Goal: Task Accomplishment & Management: Manage account settings

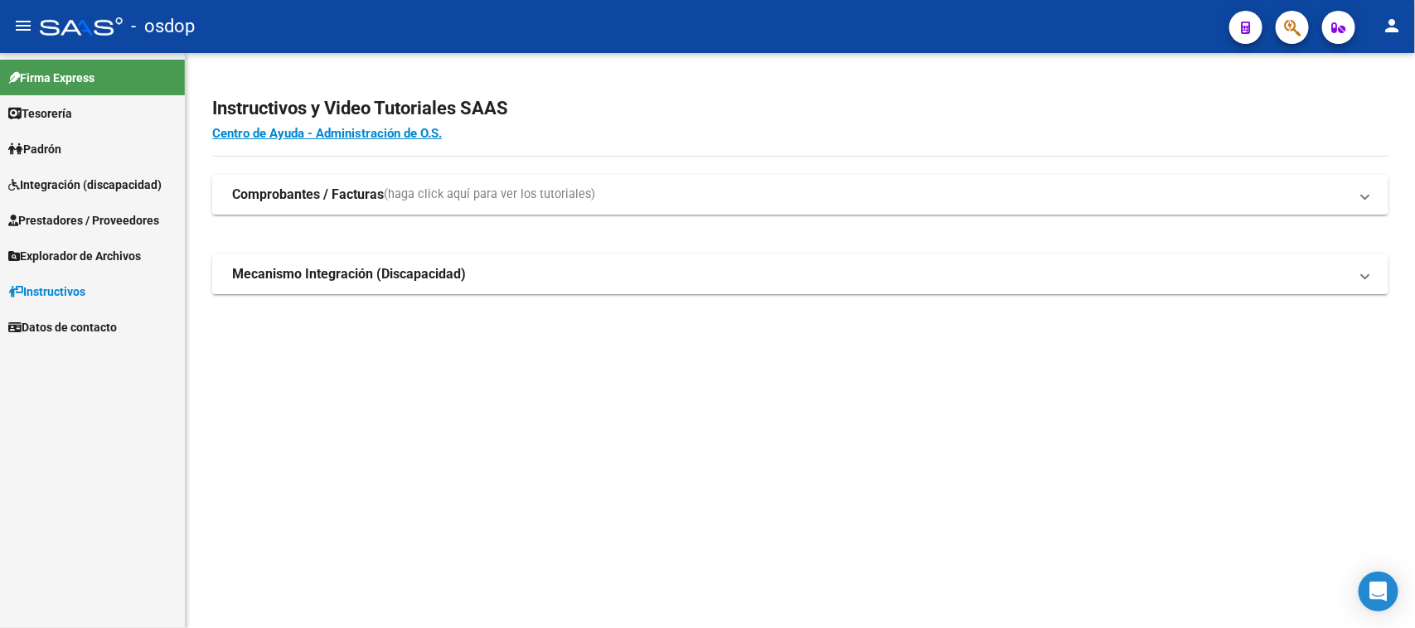
click at [90, 185] on span "Integración (discapacidad)" at bounding box center [84, 185] width 153 height 18
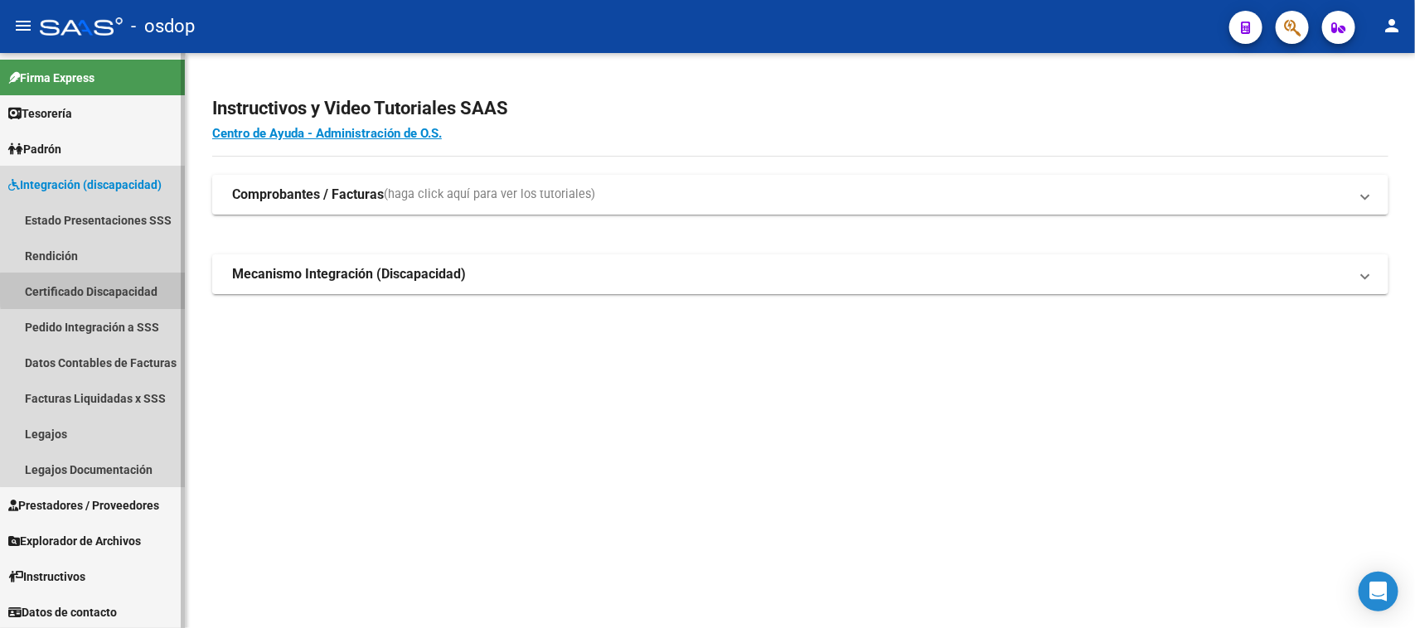
click at [116, 288] on link "Certificado Discapacidad" at bounding box center [92, 292] width 185 height 36
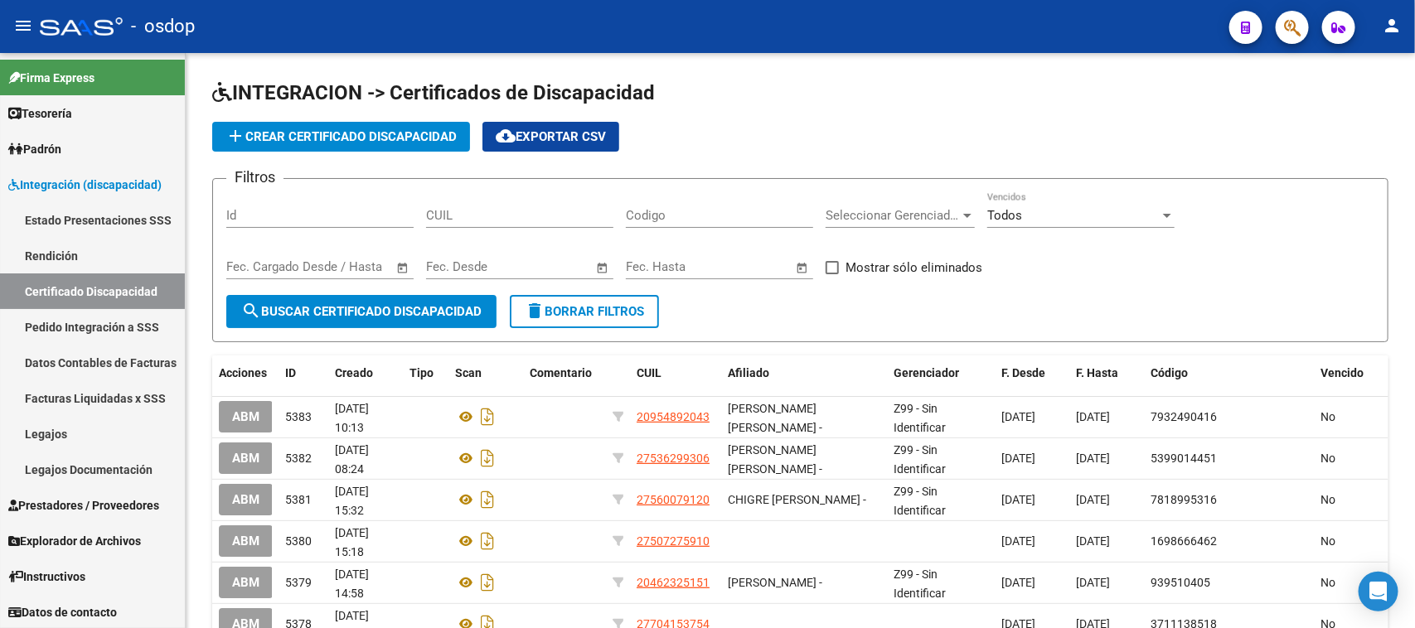
click at [482, 212] on input "CUIL" at bounding box center [519, 215] width 187 height 15
paste input "23-48322441-9"
type input "23-48322441-9"
click at [445, 304] on span "search Buscar Certificado Discapacidad" at bounding box center [361, 311] width 240 height 15
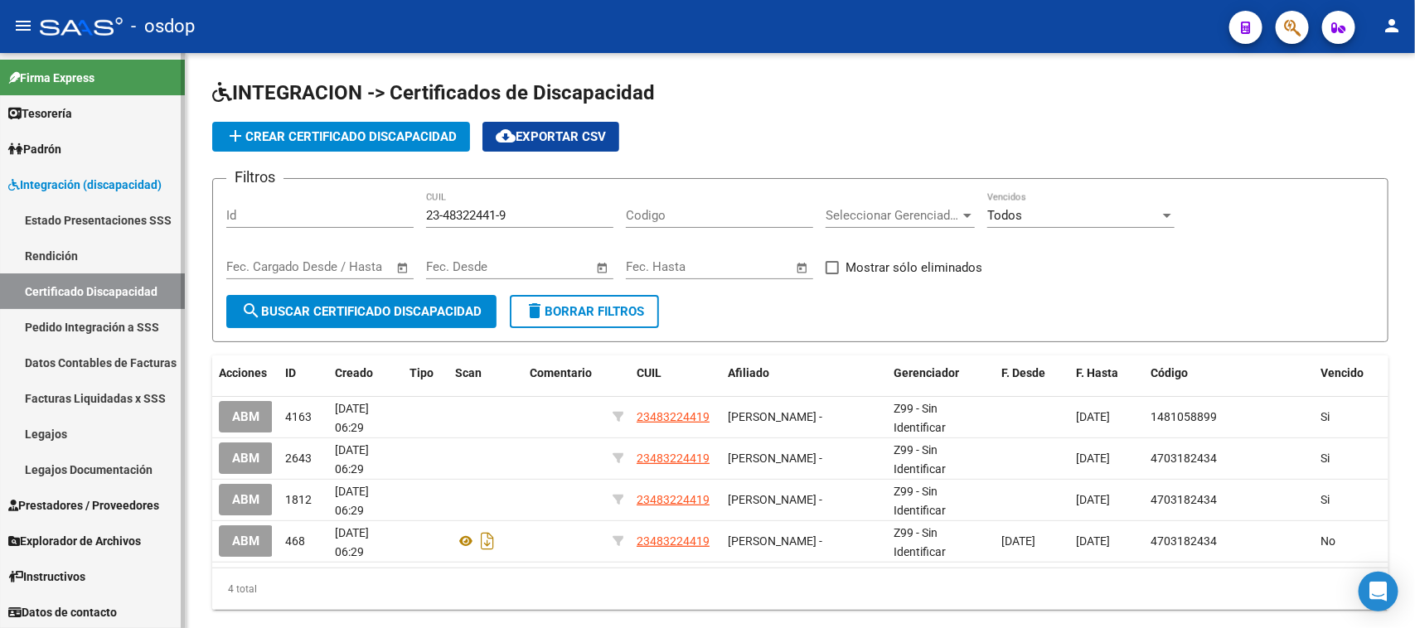
click at [62, 429] on link "Legajos" at bounding box center [92, 434] width 185 height 36
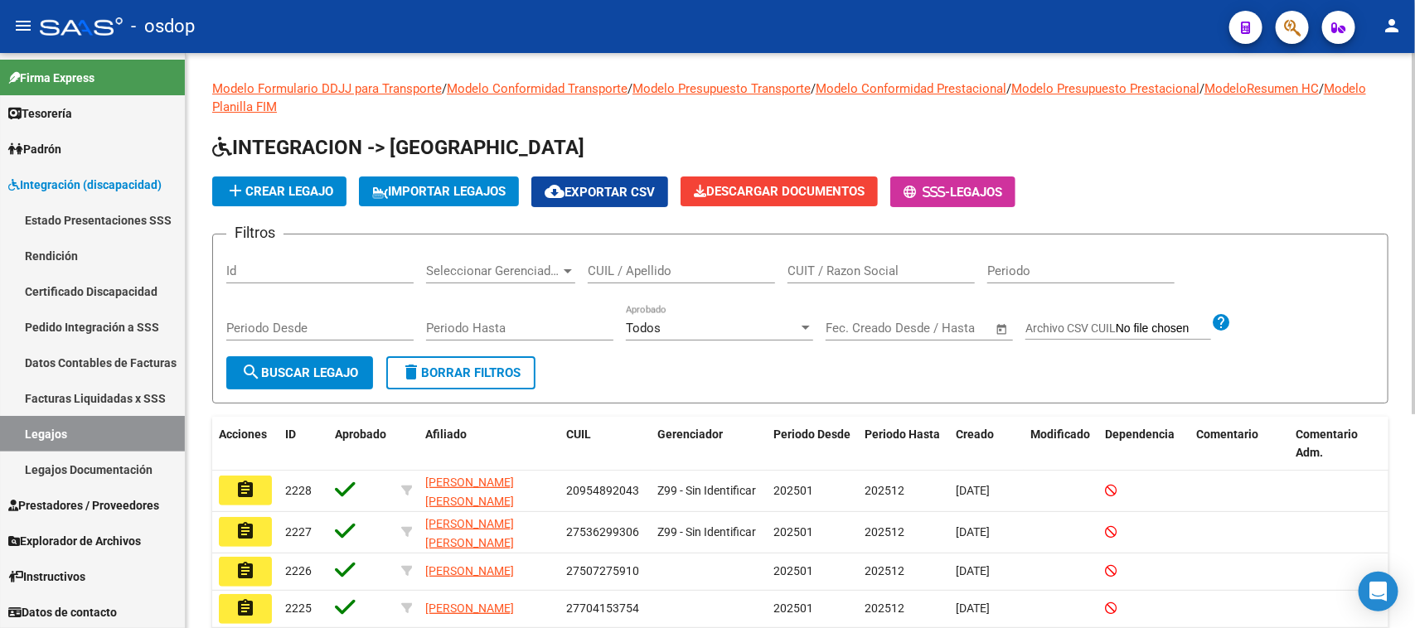
click at [624, 274] on input "CUIL / Apellido" at bounding box center [681, 271] width 187 height 15
paste input "23483224419"
type input "23483224419"
click at [283, 375] on span "search Buscar Legajo" at bounding box center [299, 373] width 117 height 15
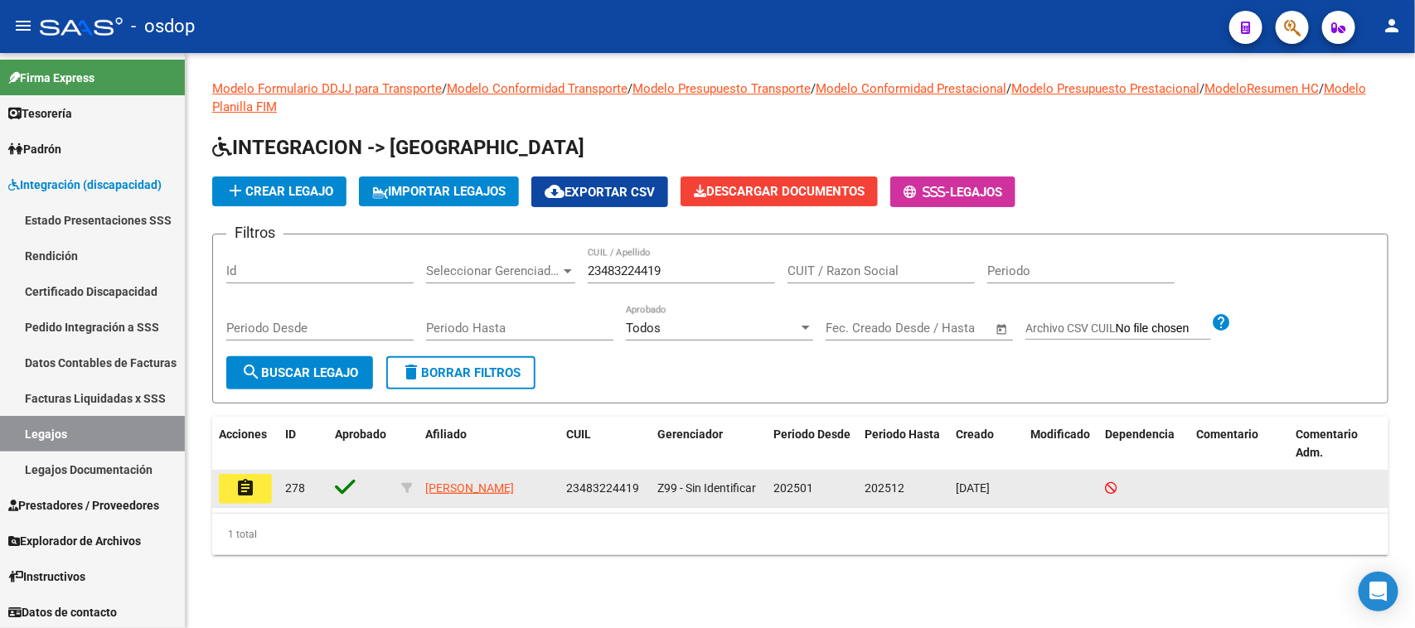
click at [245, 487] on mat-icon "assignment" at bounding box center [245, 488] width 20 height 20
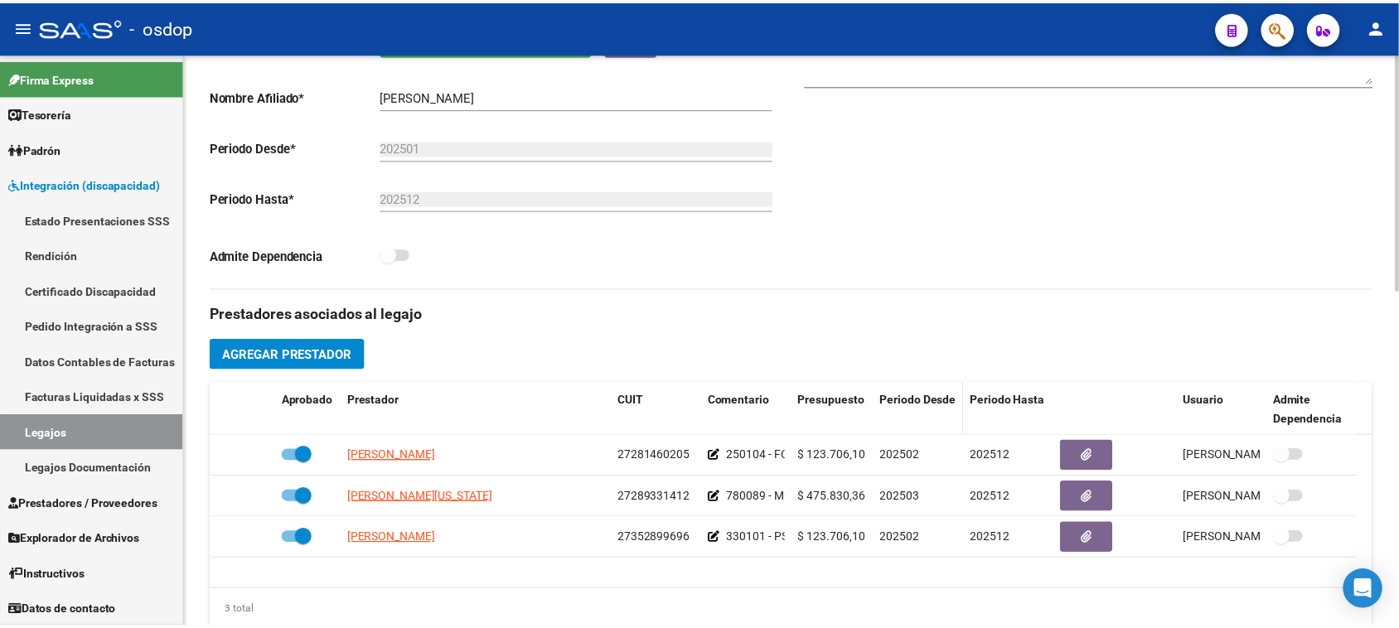
scroll to position [414, 0]
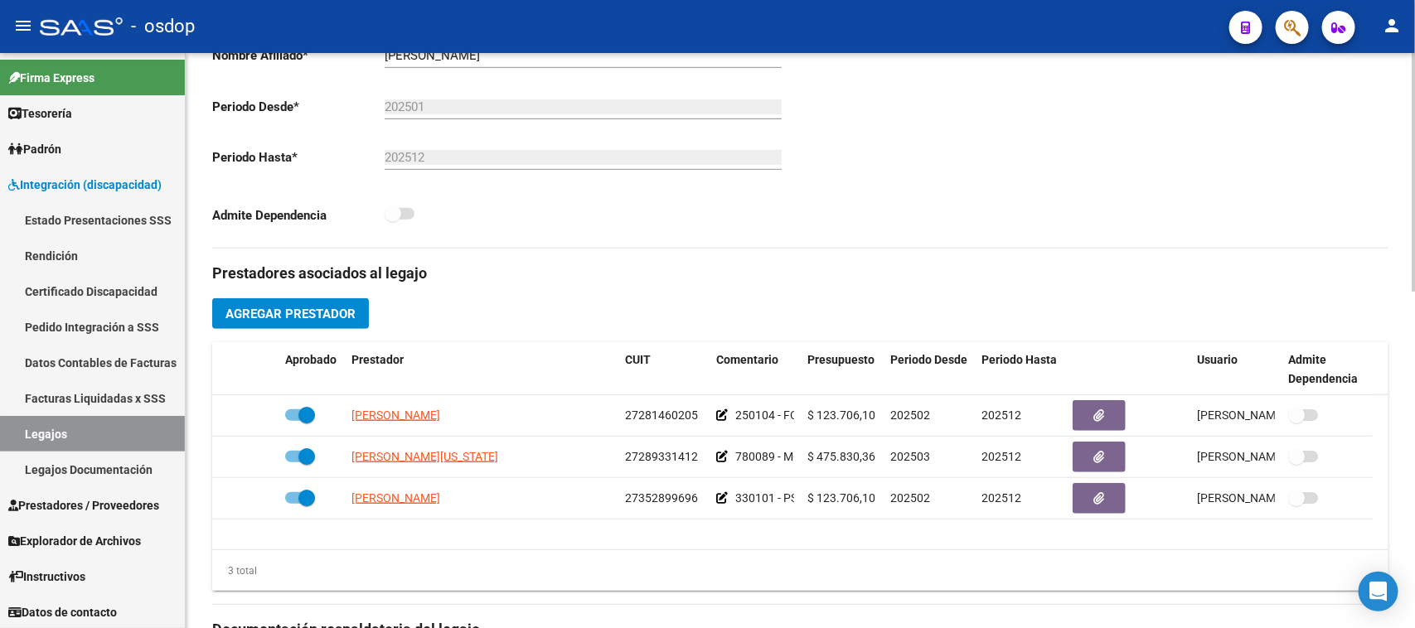
click at [338, 316] on span "Agregar Prestador" at bounding box center [290, 314] width 130 height 15
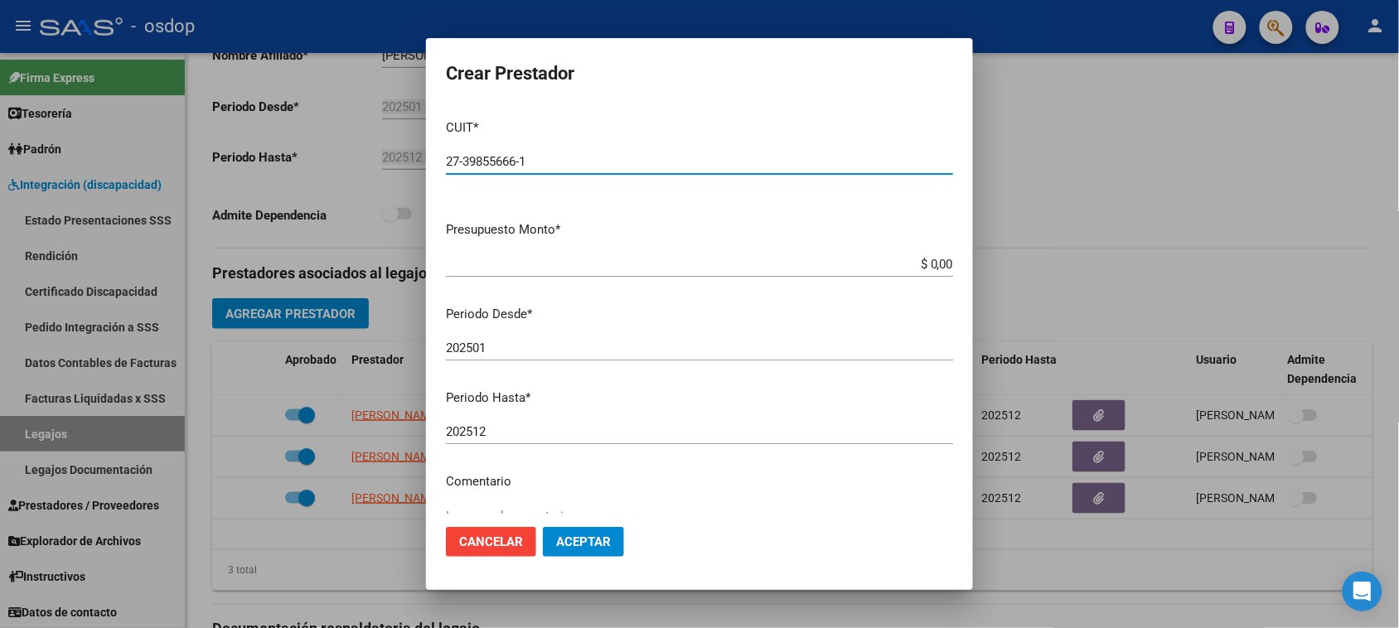
type input "27-39855666-1"
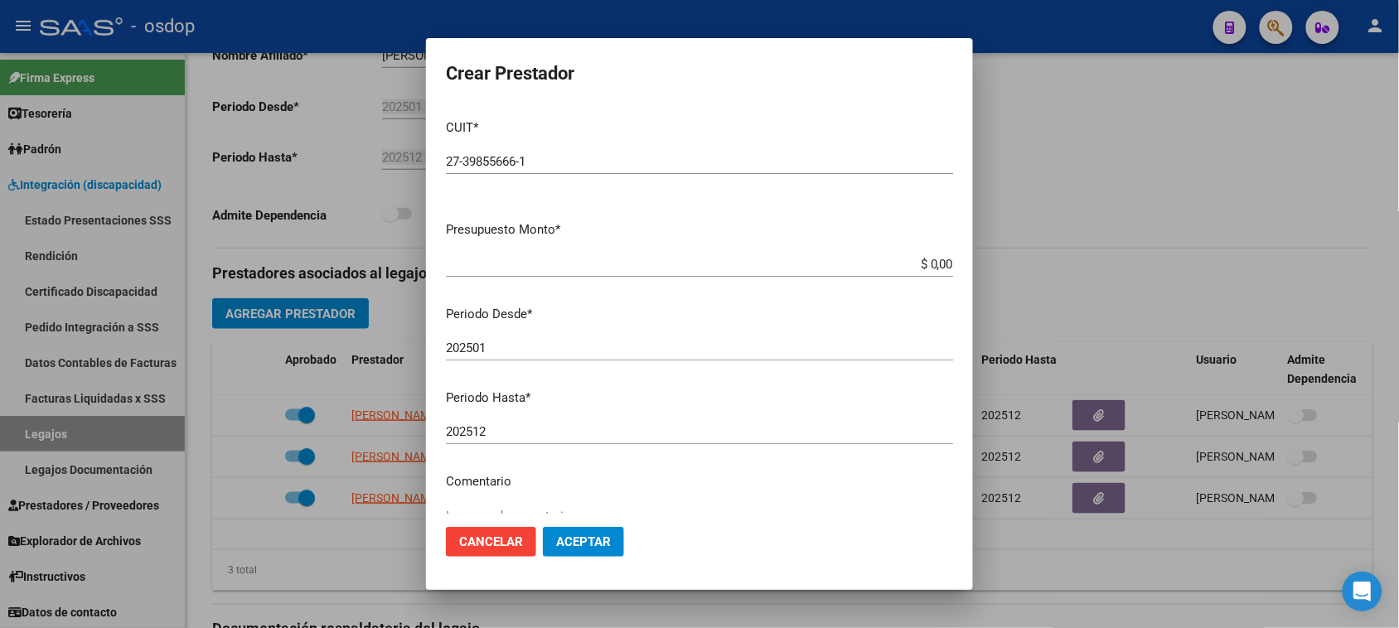
click at [932, 262] on input "$ 0,00" at bounding box center [699, 264] width 507 height 15
paste input "123.706,1"
type input "$ 123.706,10"
click at [494, 346] on input "202501" at bounding box center [699, 348] width 507 height 15
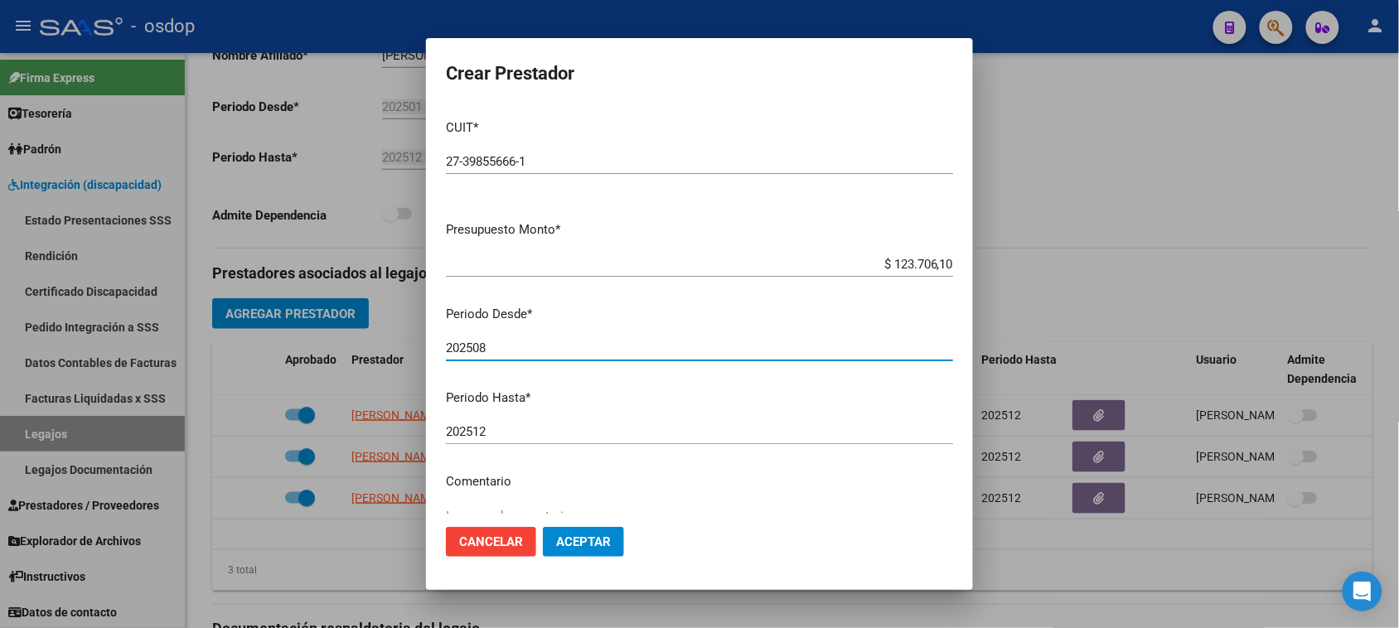
type input "202508"
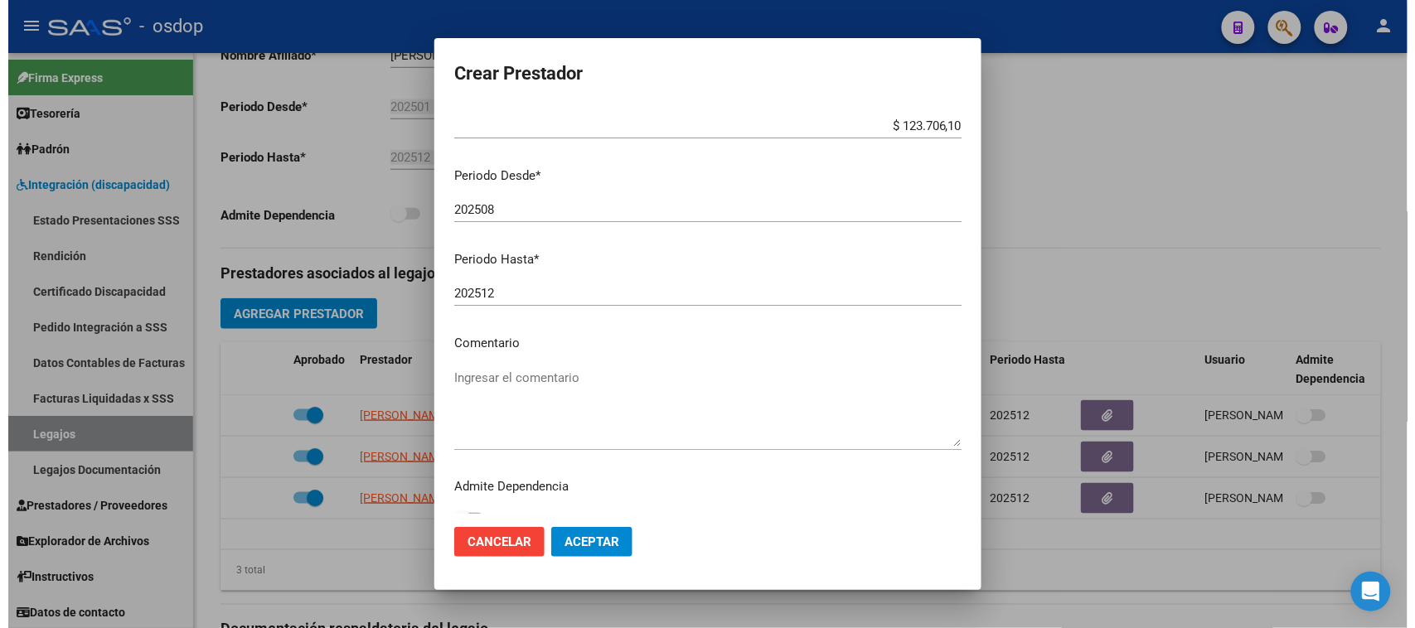
scroll to position [158, 0]
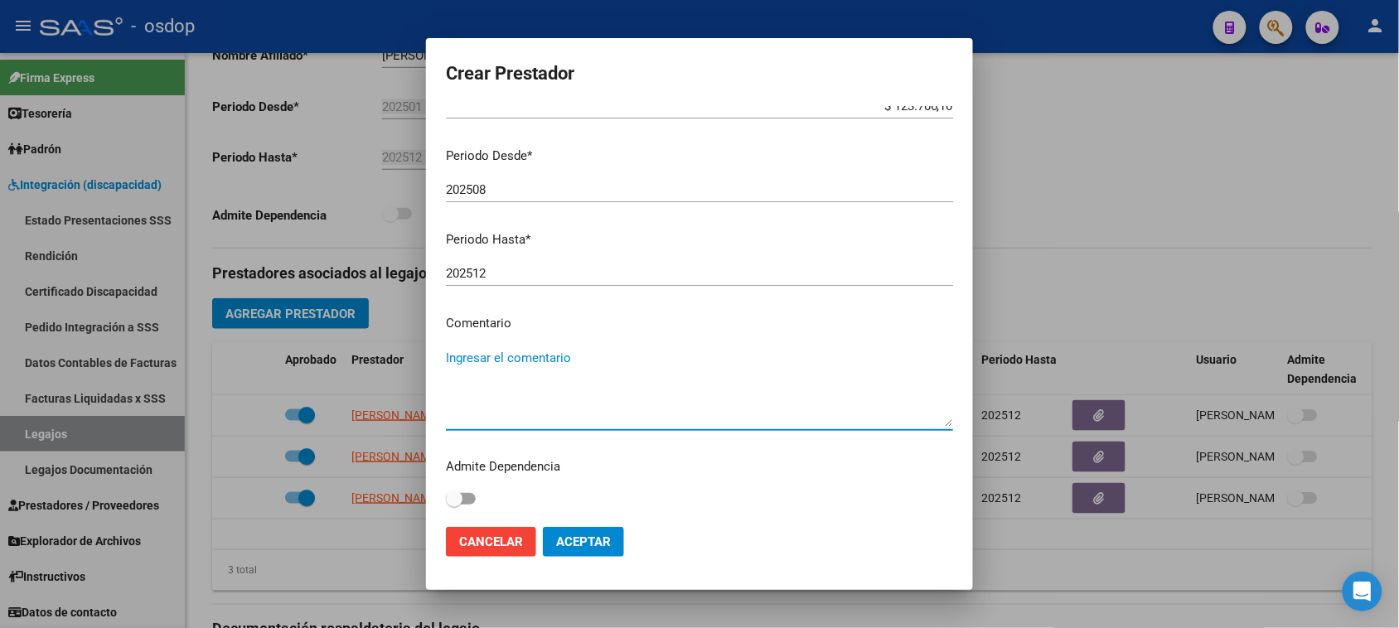
click at [519, 354] on textarea "Ingresar el comentario" at bounding box center [699, 388] width 507 height 78
paste textarea "330105 - PSICOPEDAGOGIA"
type textarea "330105 - PSICOPEDAGOGIA | 2 ses/semanales"
click at [579, 551] on button "Aceptar" at bounding box center [583, 542] width 81 height 30
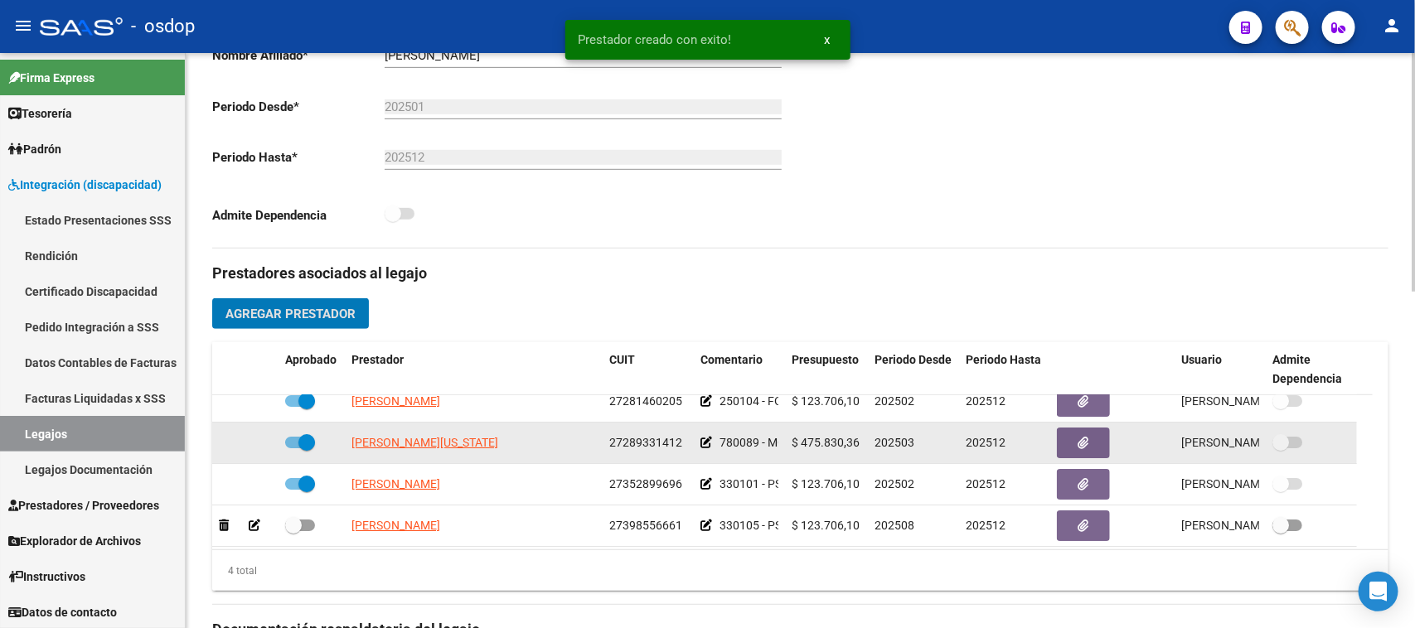
scroll to position [17, 0]
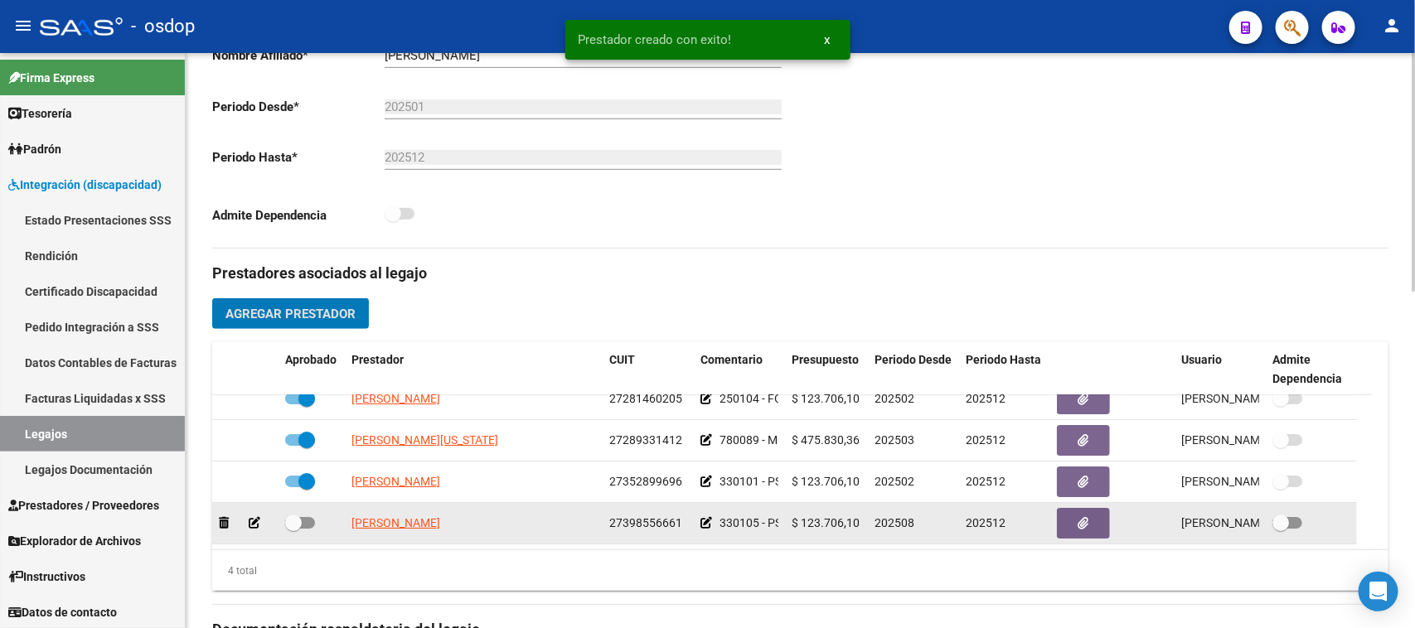
click at [309, 519] on span at bounding box center [300, 523] width 30 height 12
click at [293, 529] on input "checkbox" at bounding box center [293, 529] width 1 height 1
checkbox input "true"
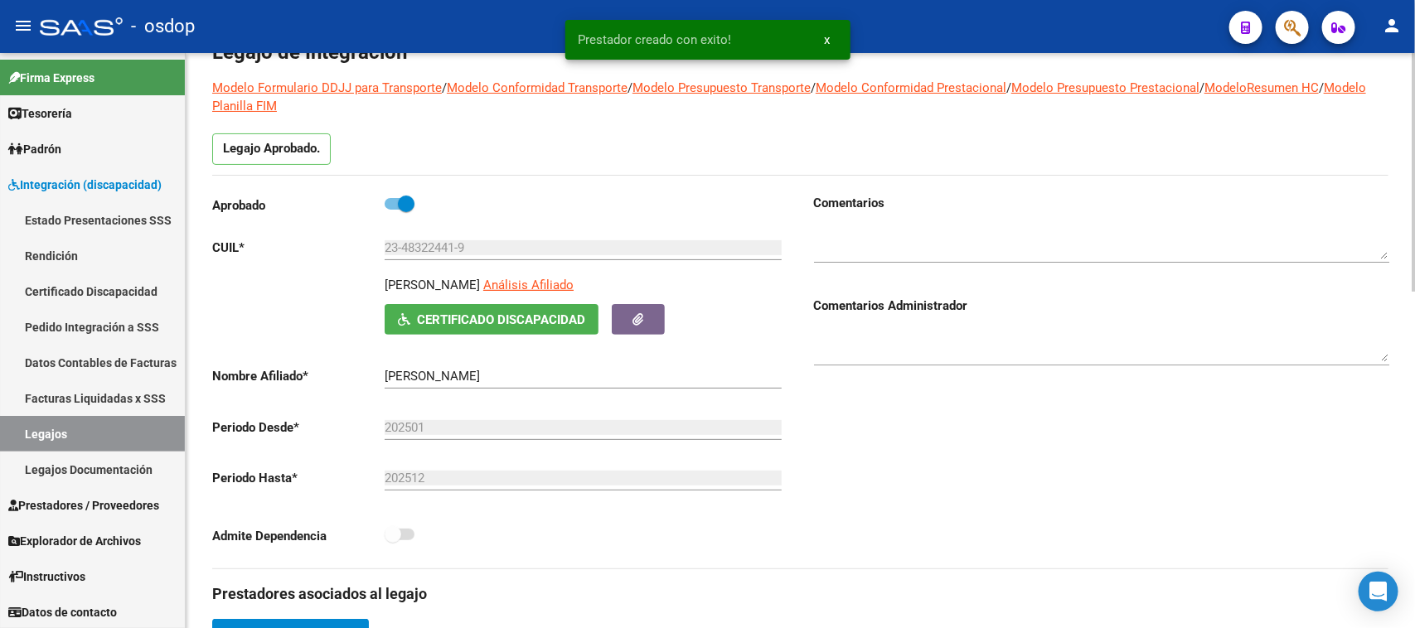
scroll to position [0, 0]
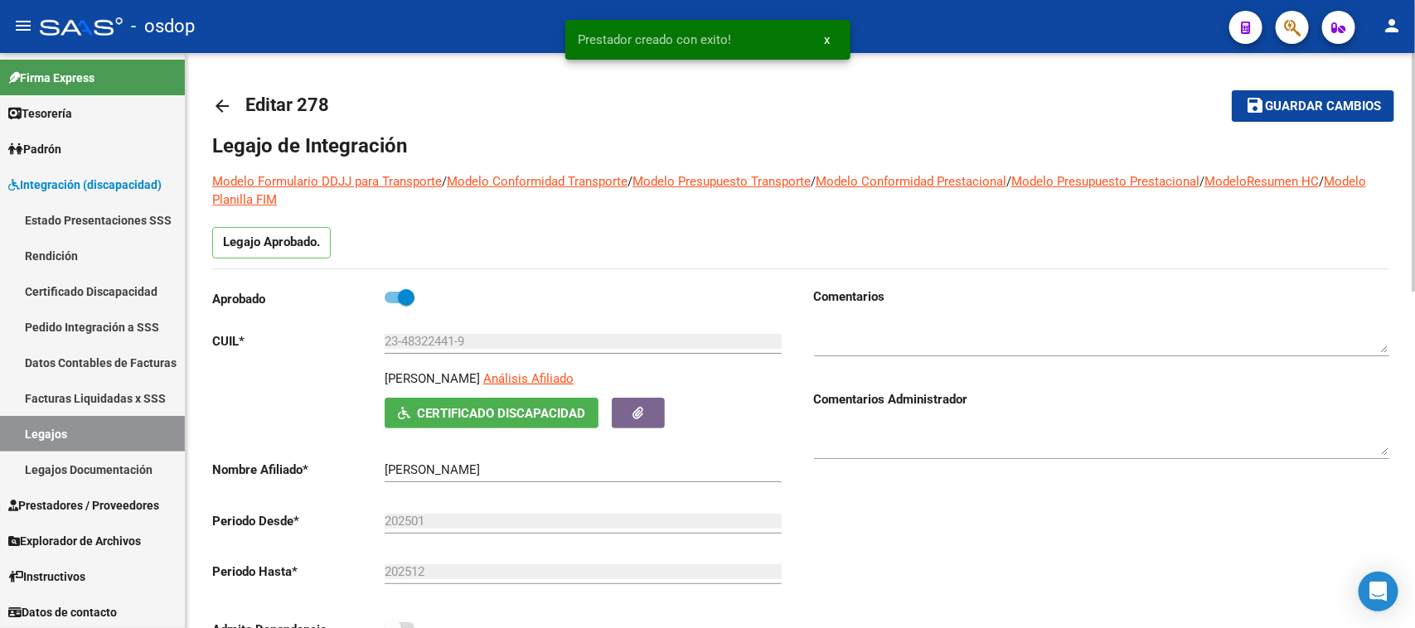
click at [1336, 114] on button "save Guardar cambios" at bounding box center [1313, 105] width 162 height 31
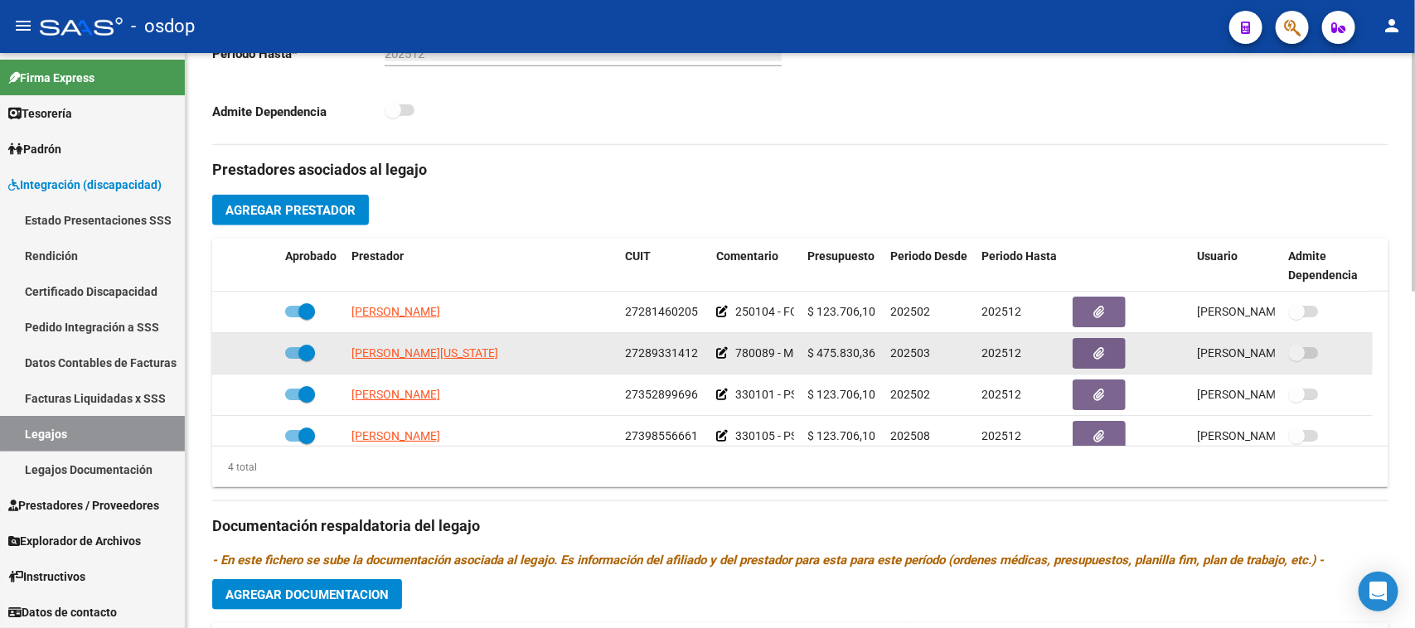
click at [295, 353] on span at bounding box center [300, 353] width 30 height 12
click at [293, 359] on input "checkbox" at bounding box center [293, 359] width 1 height 1
drag, startPoint x: 308, startPoint y: 356, endPoint x: 332, endPoint y: 358, distance: 24.9
click at [308, 356] on span at bounding box center [300, 353] width 30 height 12
click at [293, 359] on input "checkbox" at bounding box center [293, 359] width 1 height 1
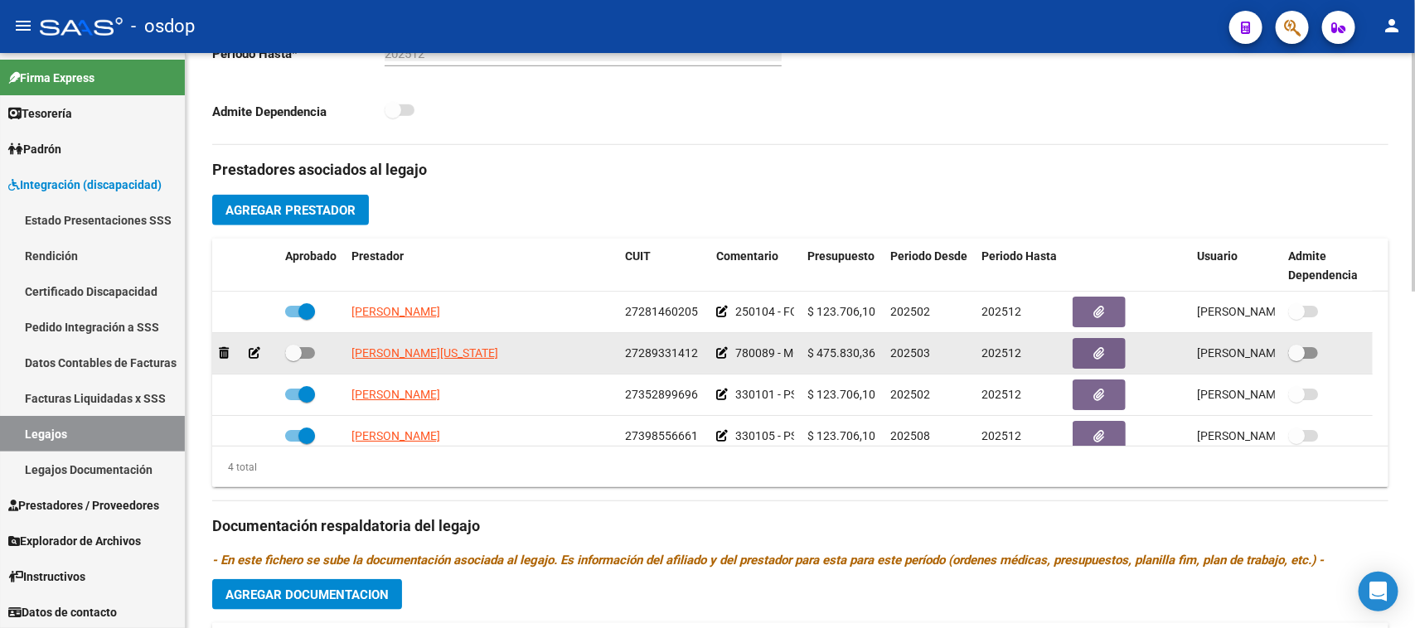
checkbox input "true"
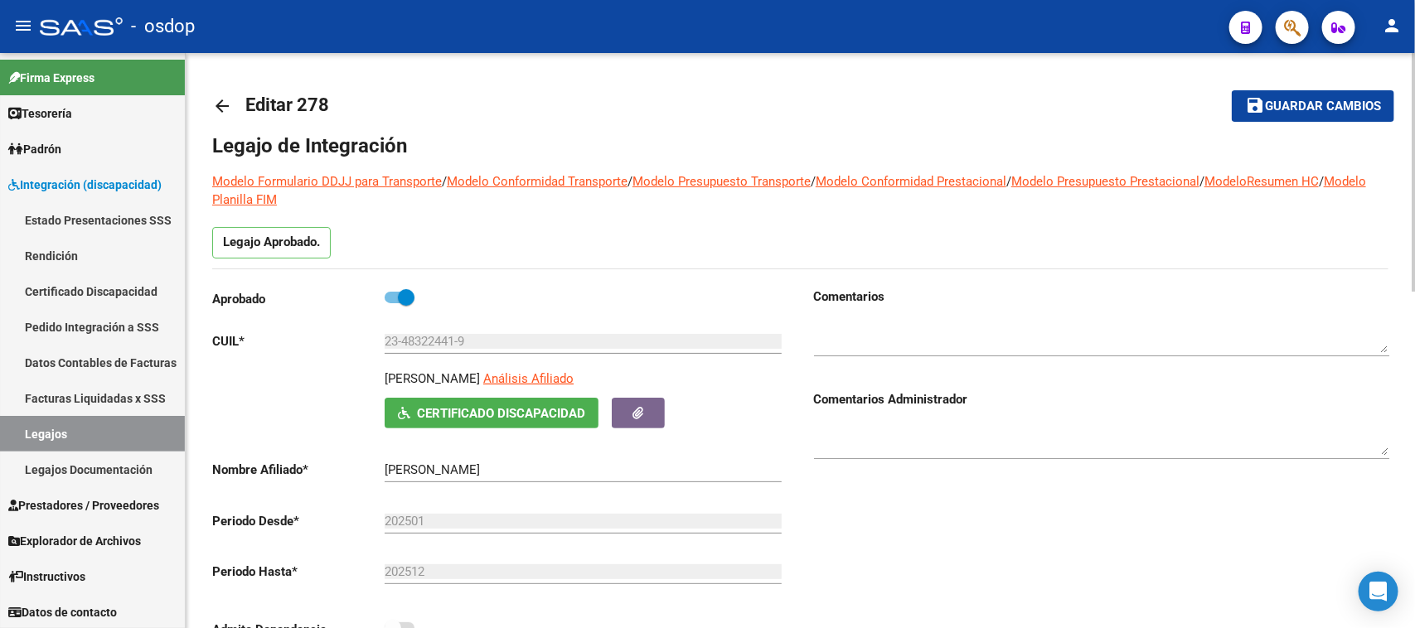
click at [1353, 100] on span "Guardar cambios" at bounding box center [1323, 106] width 116 height 15
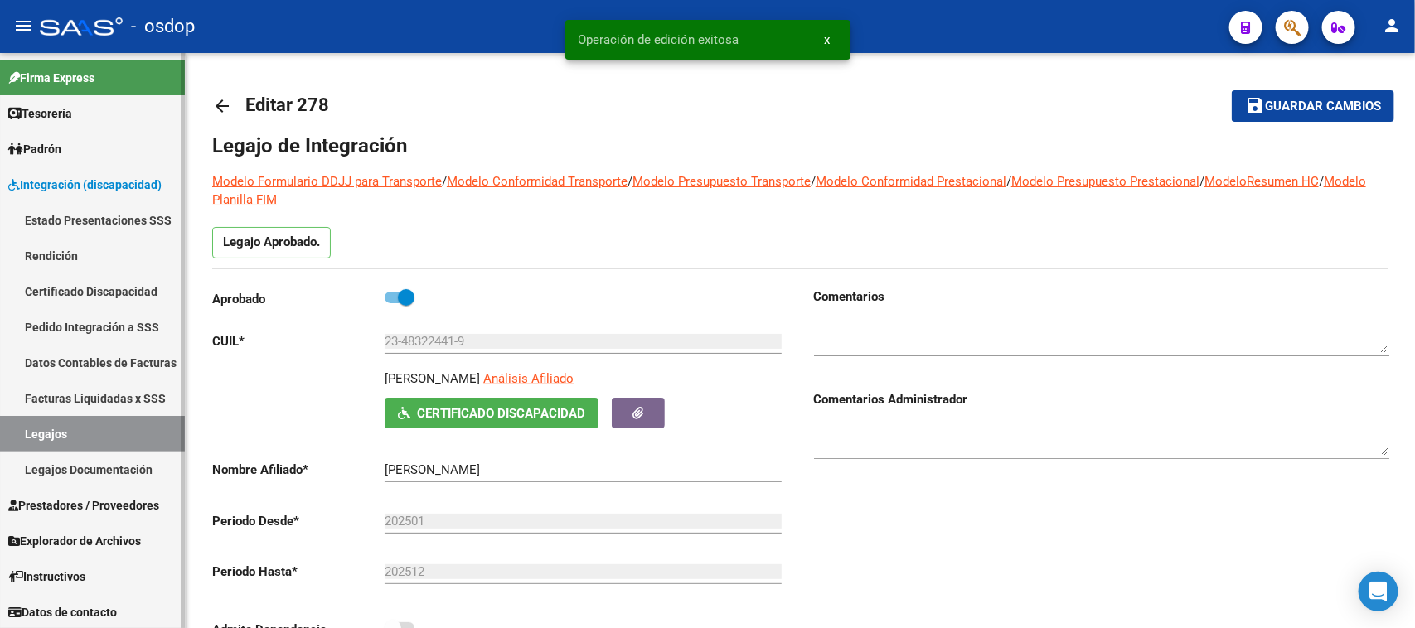
scroll to position [1, 0]
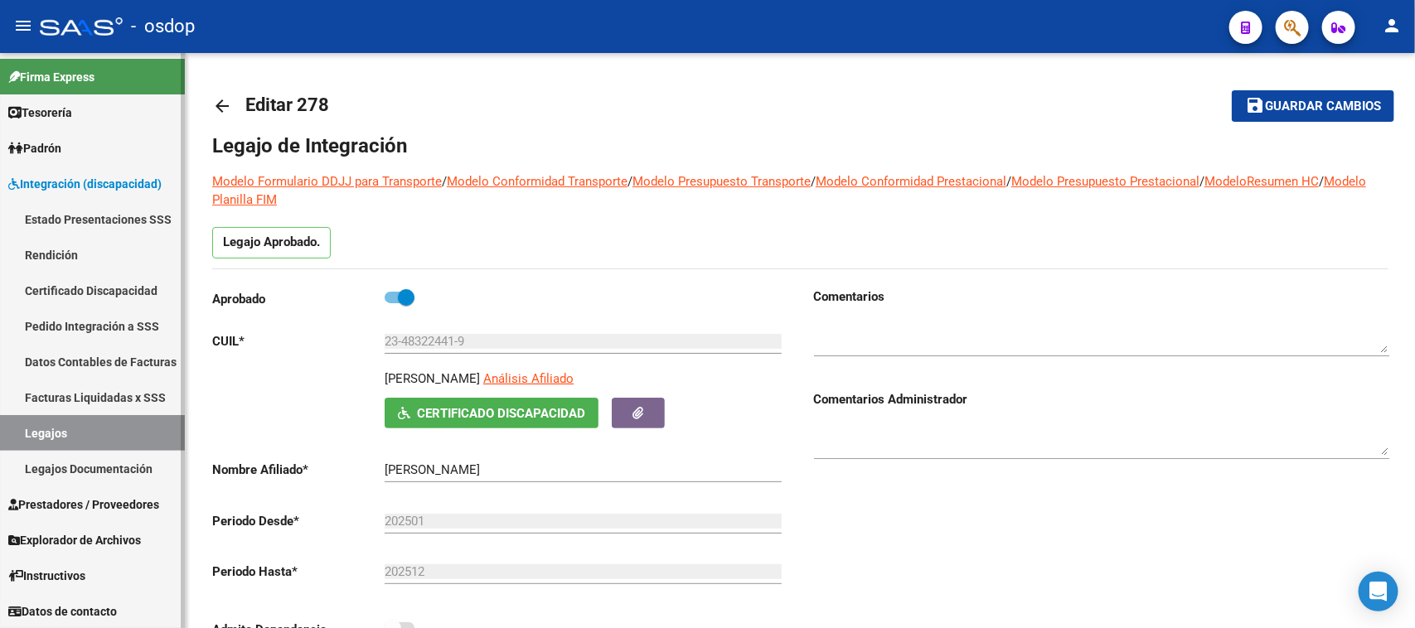
click at [81, 506] on span "Prestadores / Proveedores" at bounding box center [83, 505] width 151 height 18
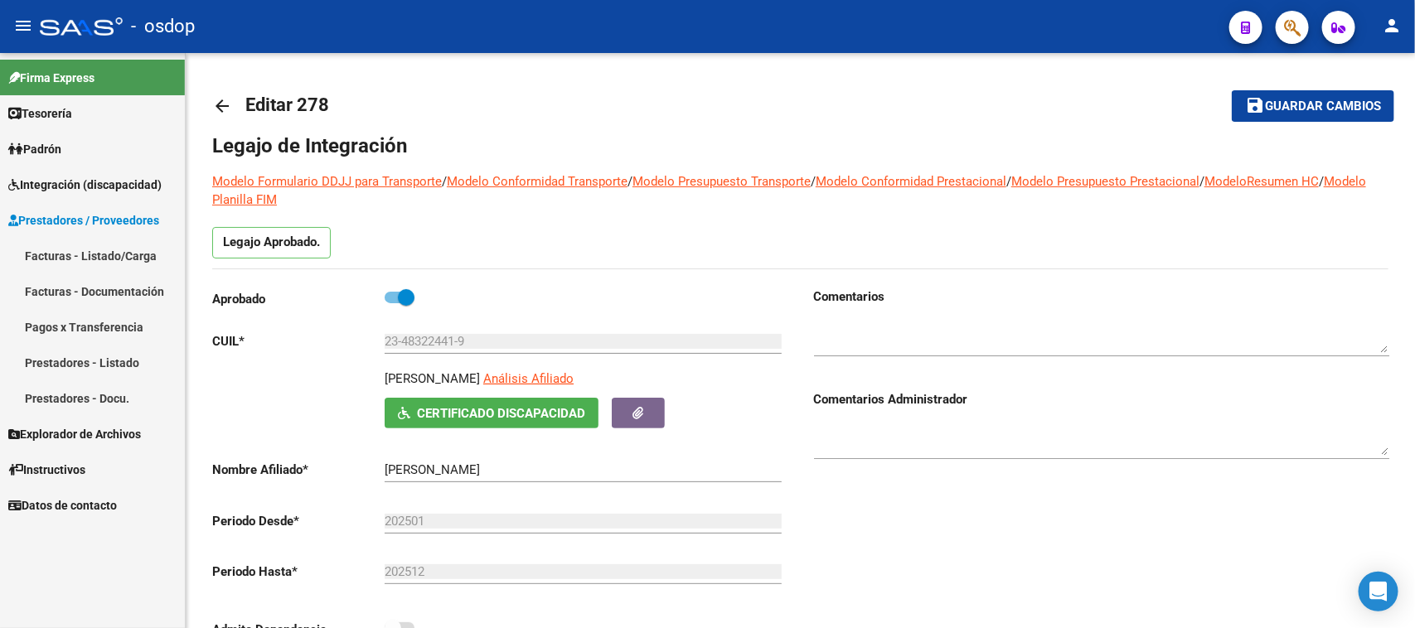
scroll to position [0, 0]
click at [108, 250] on link "Facturas - Listado/Carga" at bounding box center [92, 256] width 185 height 36
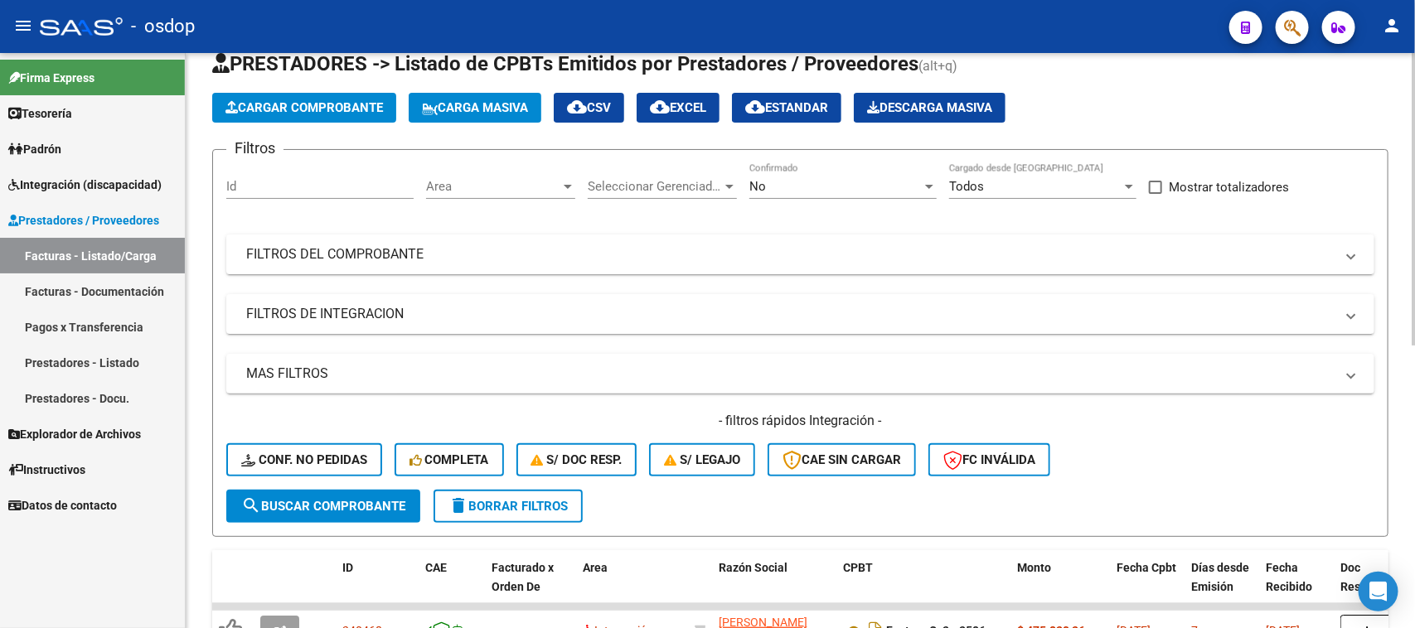
scroll to position [311, 0]
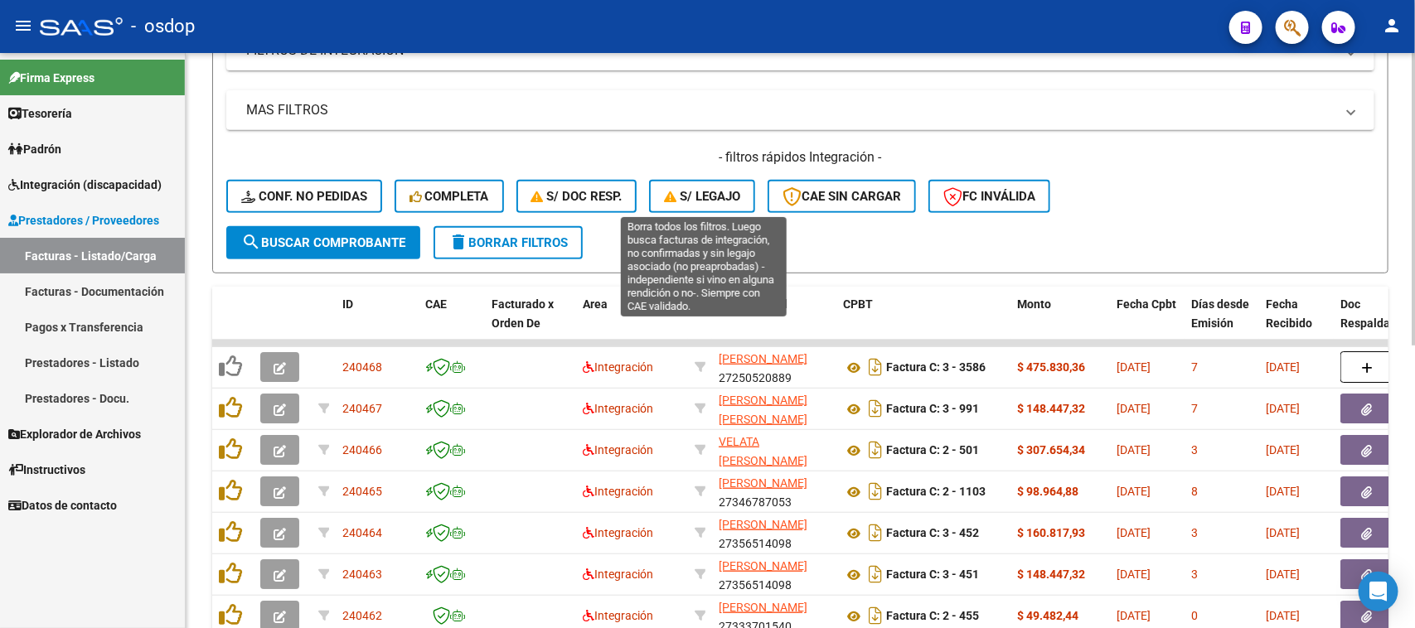
click at [707, 191] on span "S/ legajo" at bounding box center [702, 196] width 76 height 15
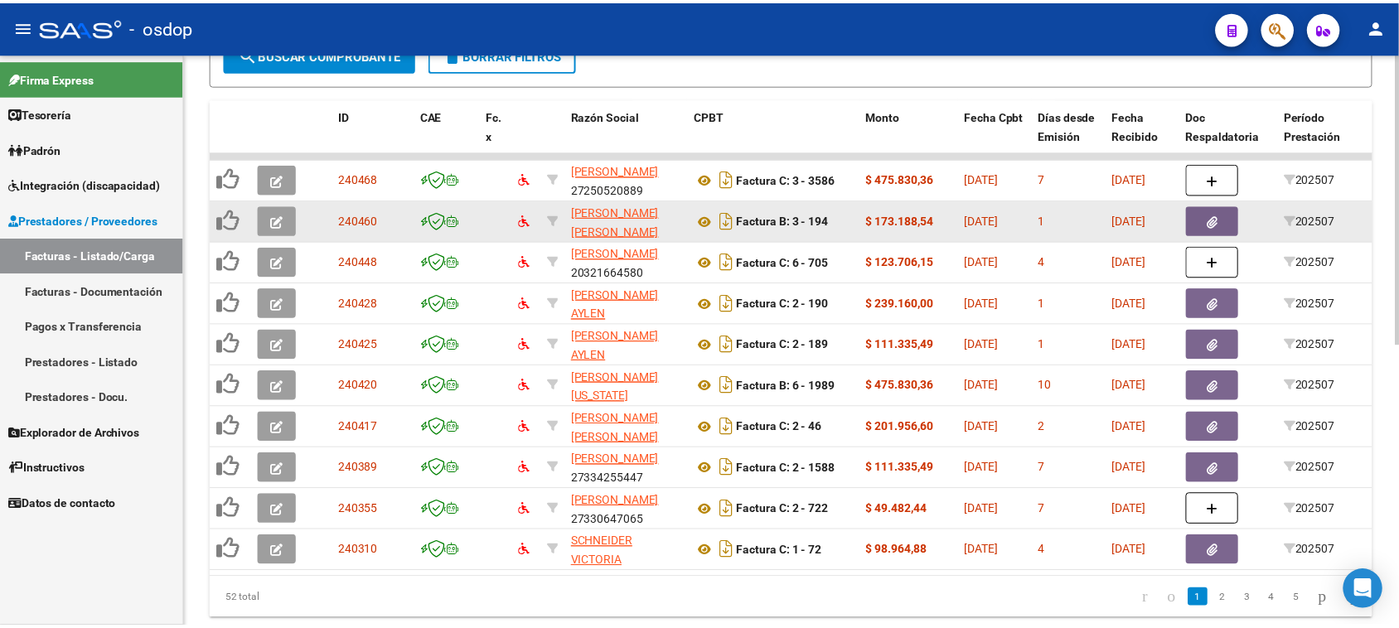
scroll to position [518, 0]
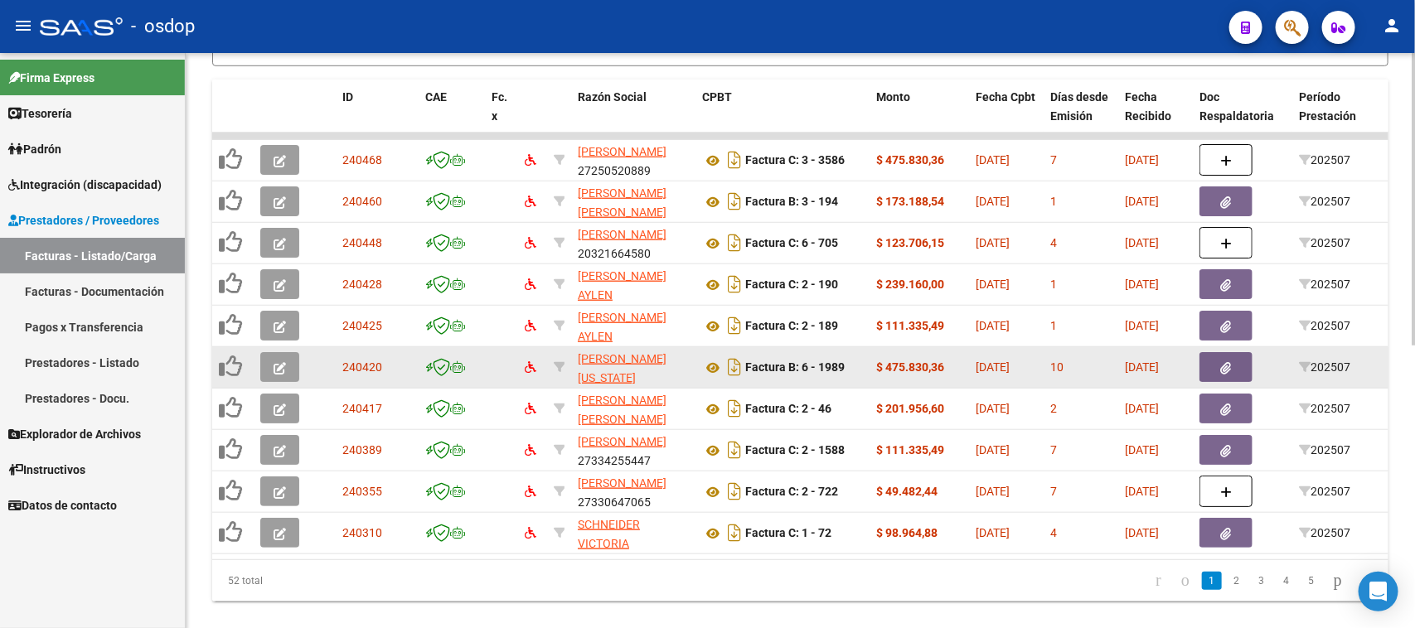
click at [269, 366] on button "button" at bounding box center [279, 367] width 39 height 30
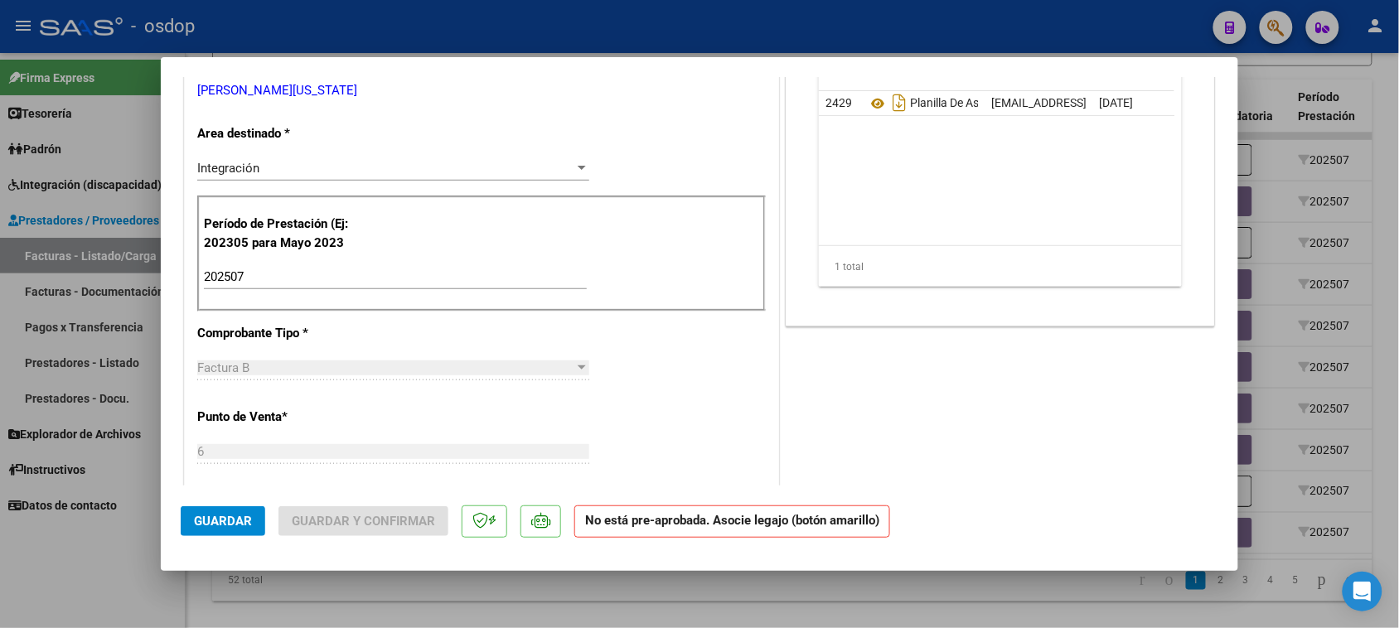
scroll to position [133, 0]
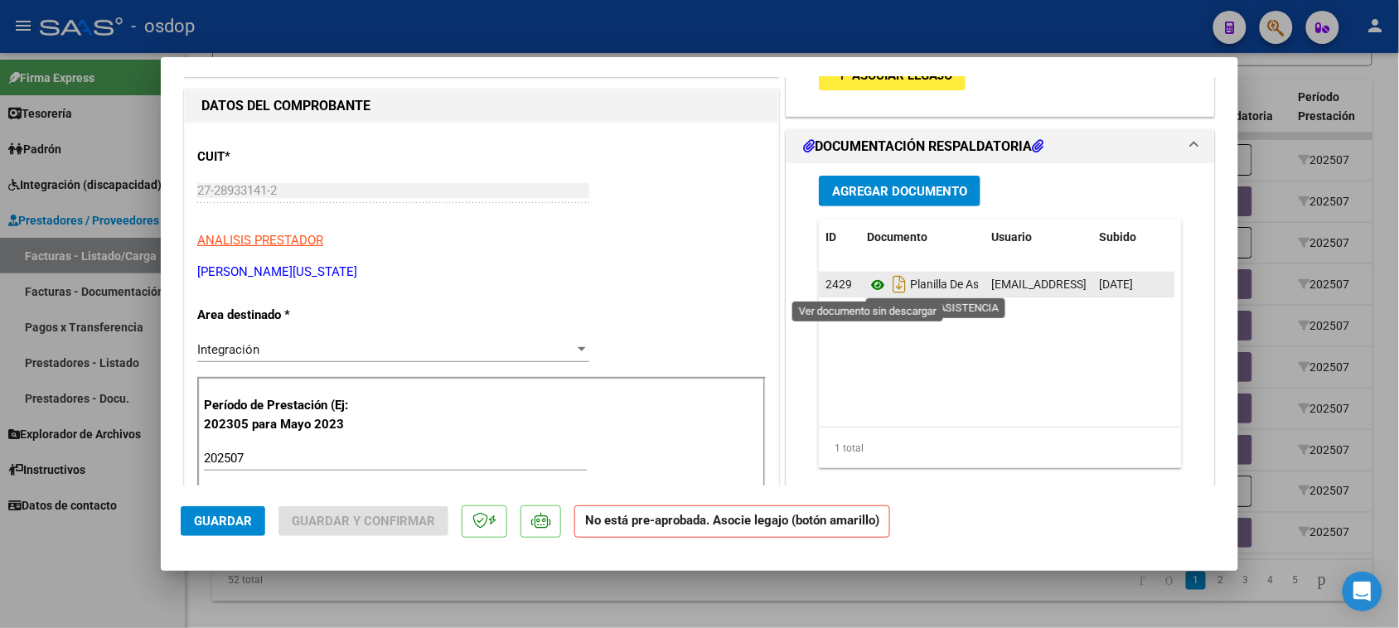
click at [867, 284] on icon at bounding box center [878, 285] width 22 height 20
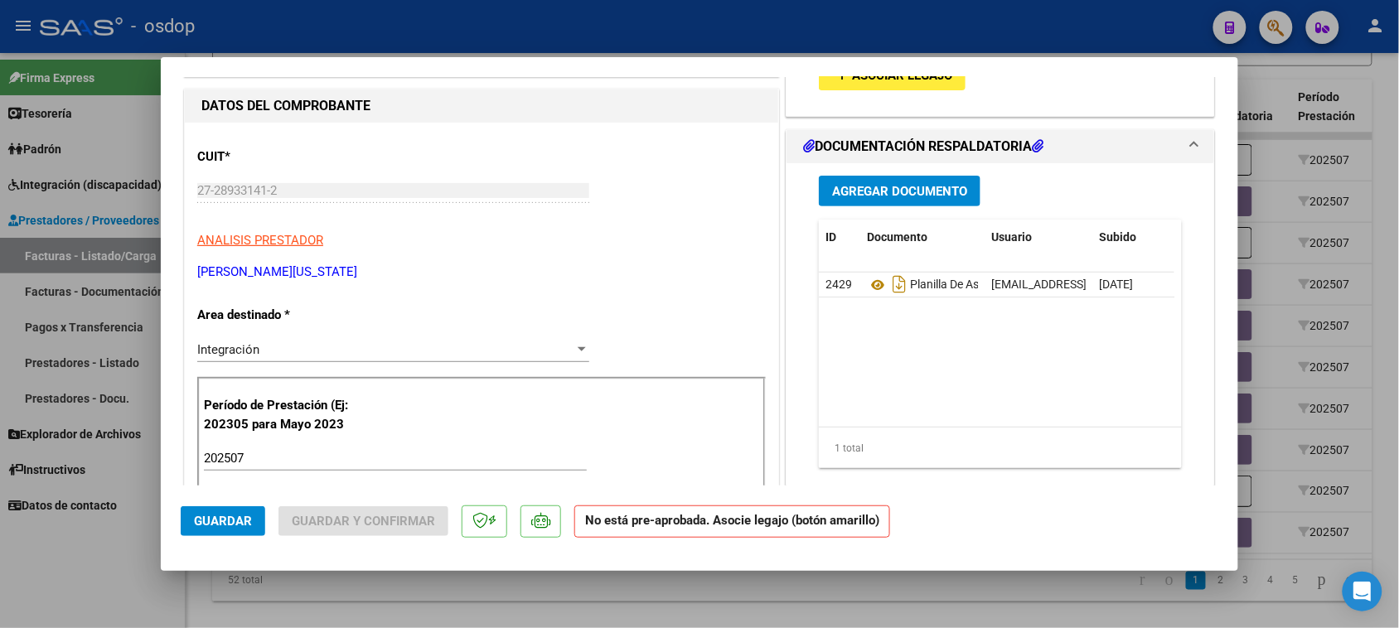
scroll to position [0, 0]
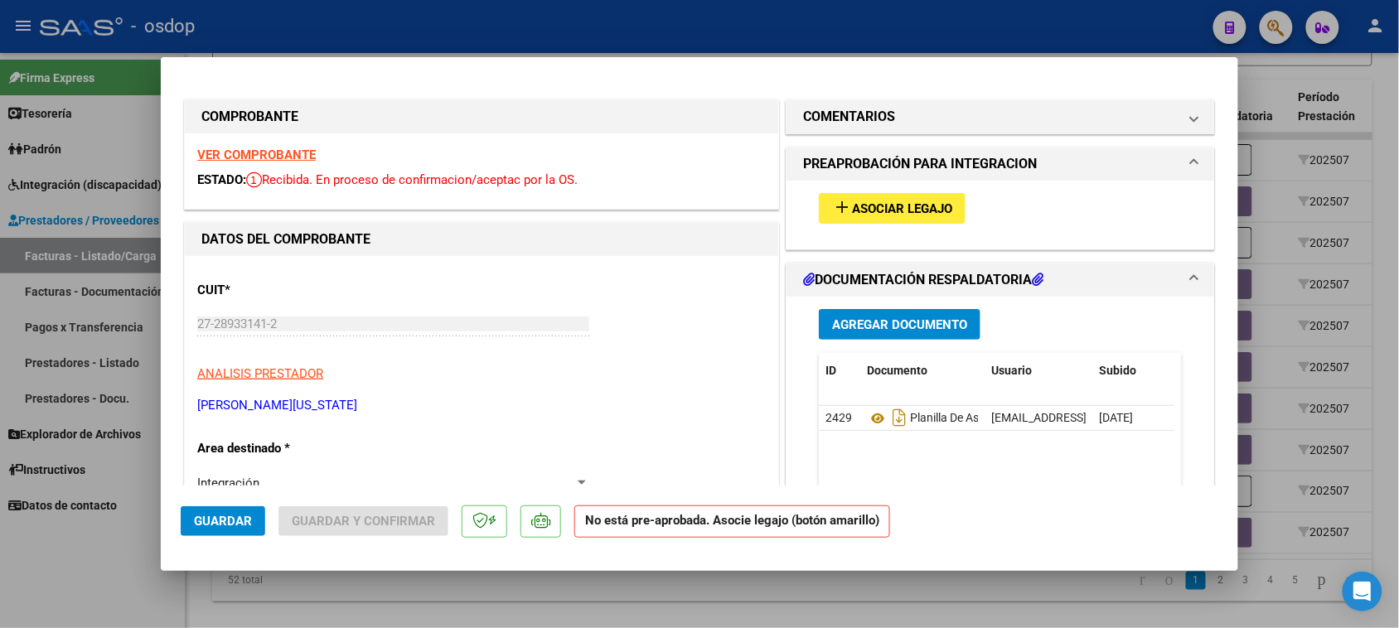
click at [968, 589] on div at bounding box center [699, 314] width 1399 height 628
type input "$ 0,00"
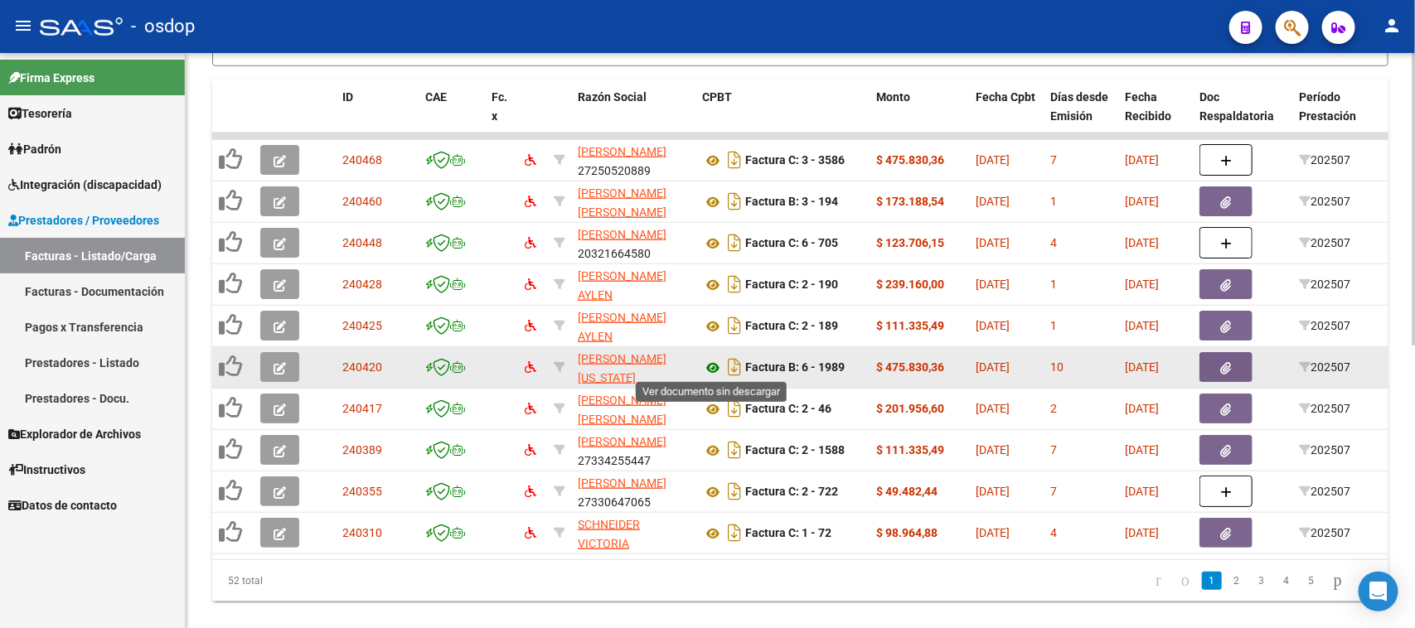
click at [713, 367] on icon at bounding box center [713, 368] width 22 height 20
click at [286, 367] on button "button" at bounding box center [279, 367] width 39 height 30
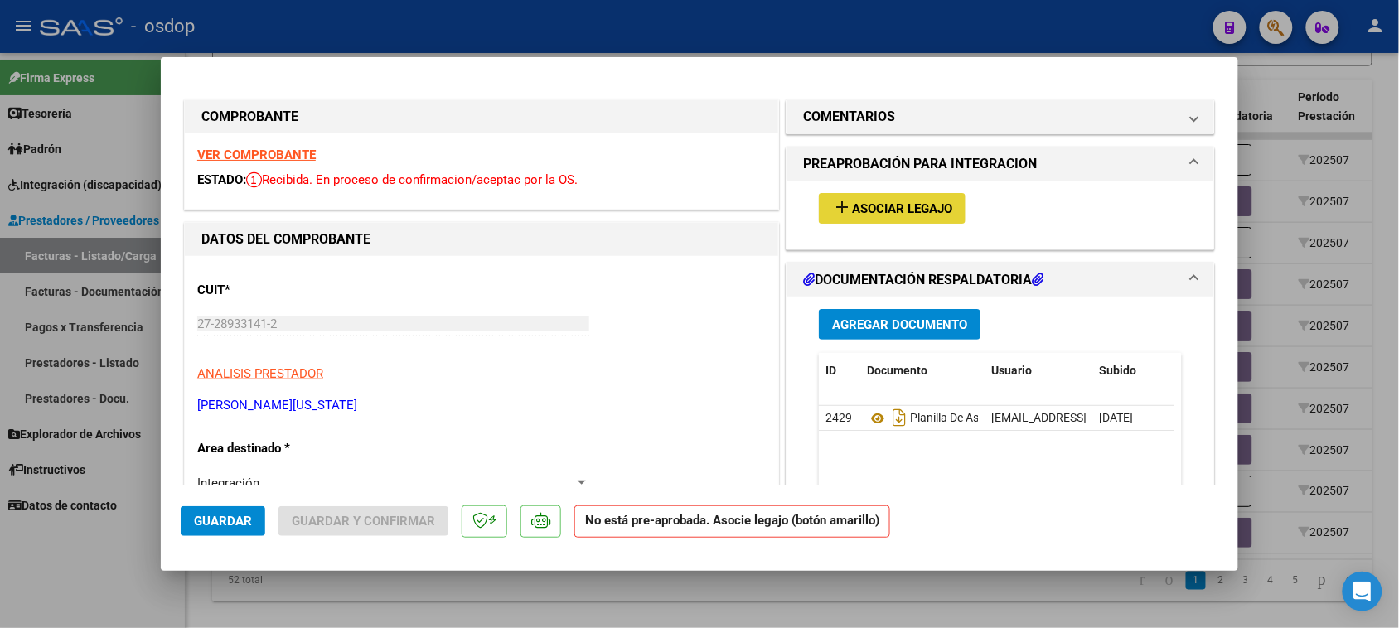
click at [889, 210] on span "Asociar Legajo" at bounding box center [902, 208] width 100 height 15
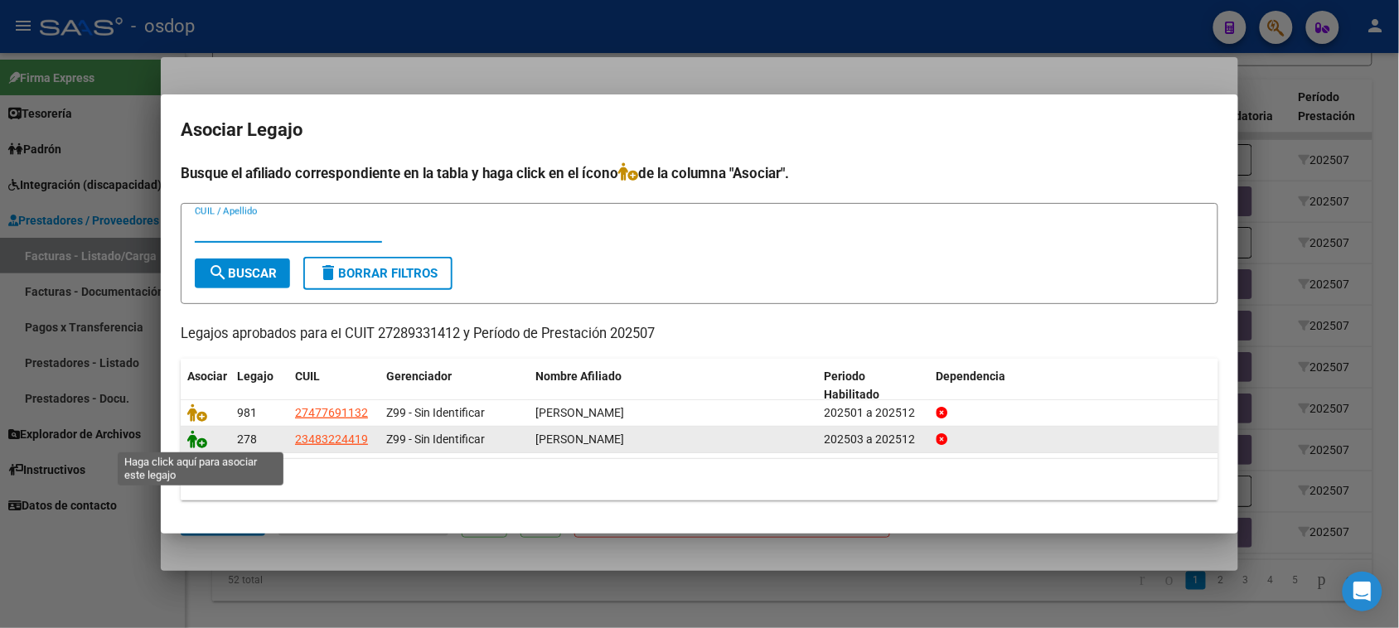
click at [193, 442] on icon at bounding box center [197, 439] width 20 height 18
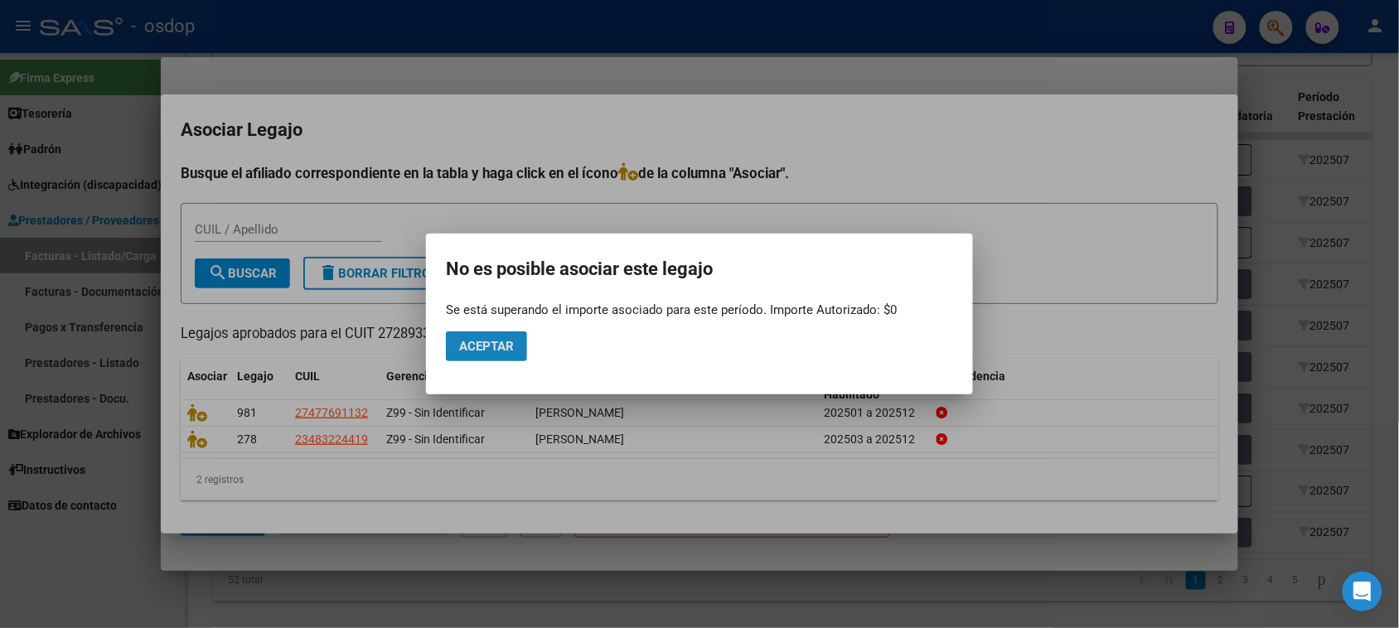
click at [485, 344] on span "Aceptar" at bounding box center [486, 346] width 55 height 15
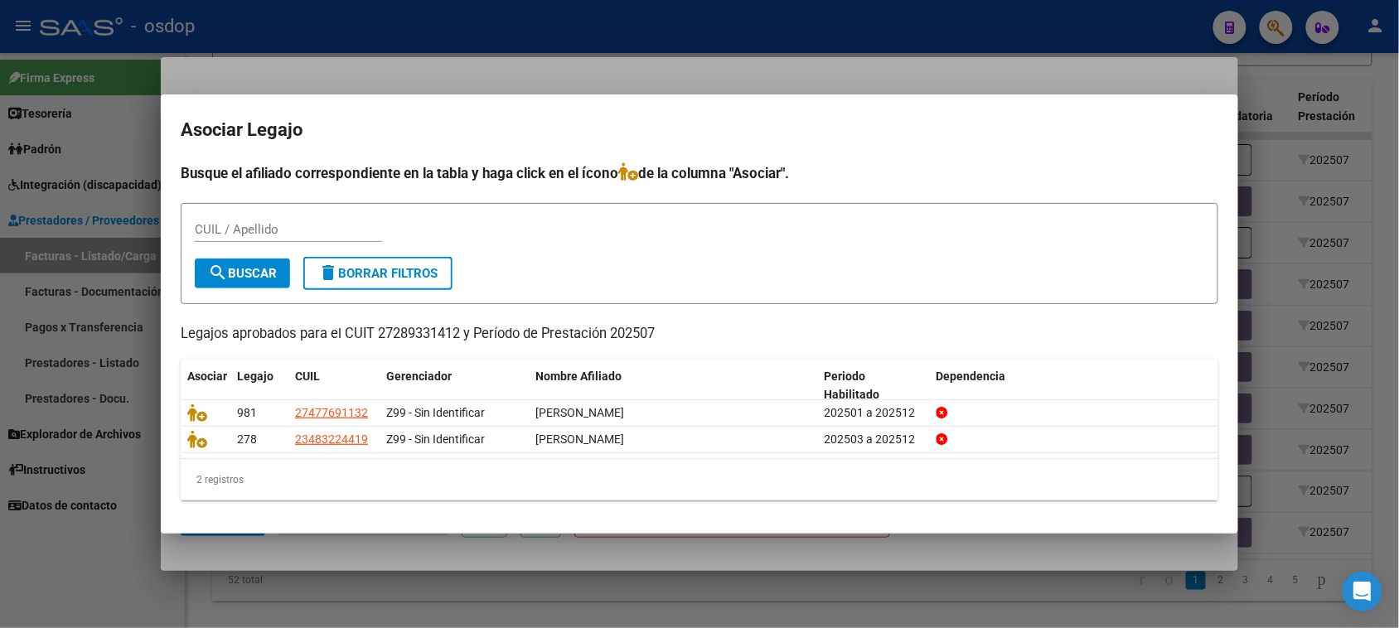
click at [593, 605] on div at bounding box center [699, 314] width 1399 height 628
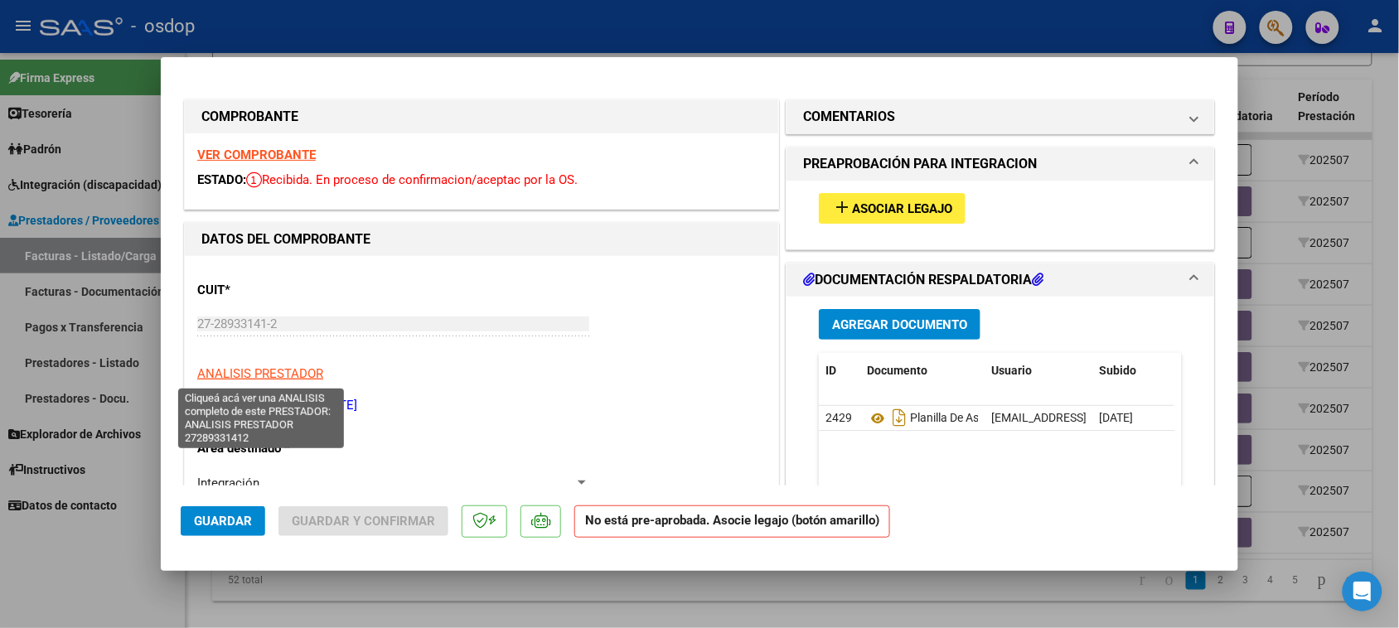
click at [278, 373] on span "ANALISIS PRESTADOR" at bounding box center [260, 373] width 126 height 15
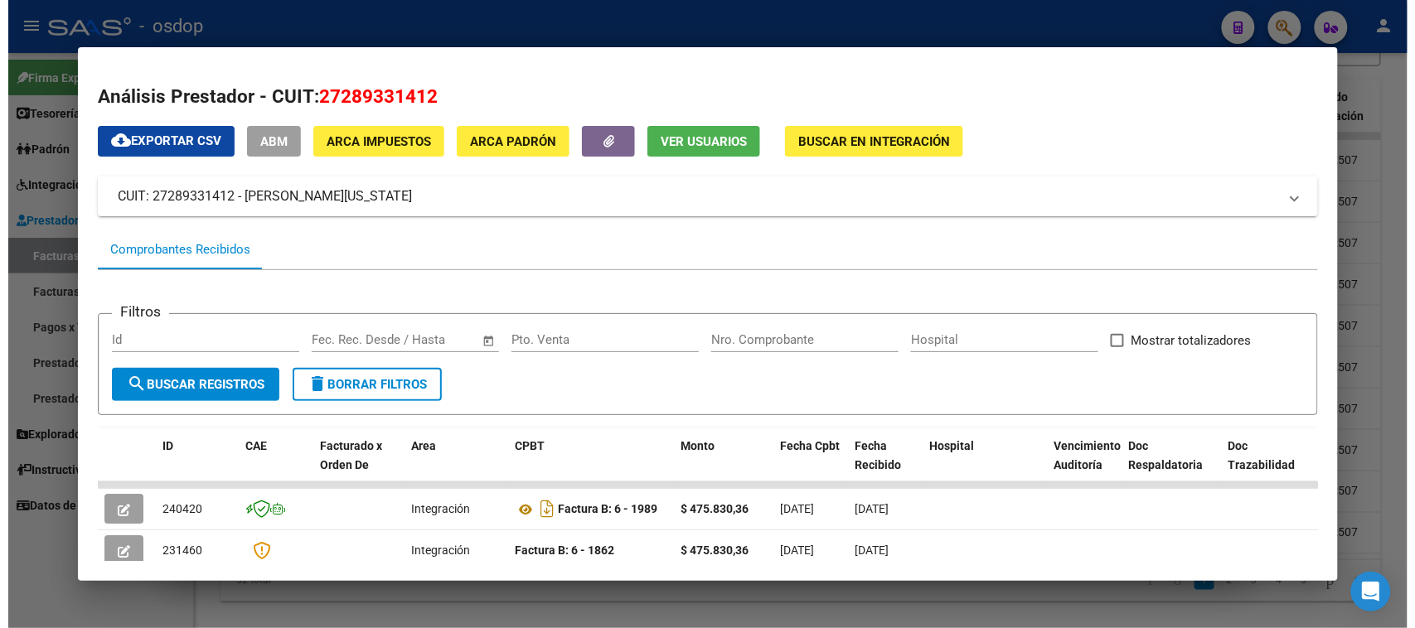
scroll to position [104, 0]
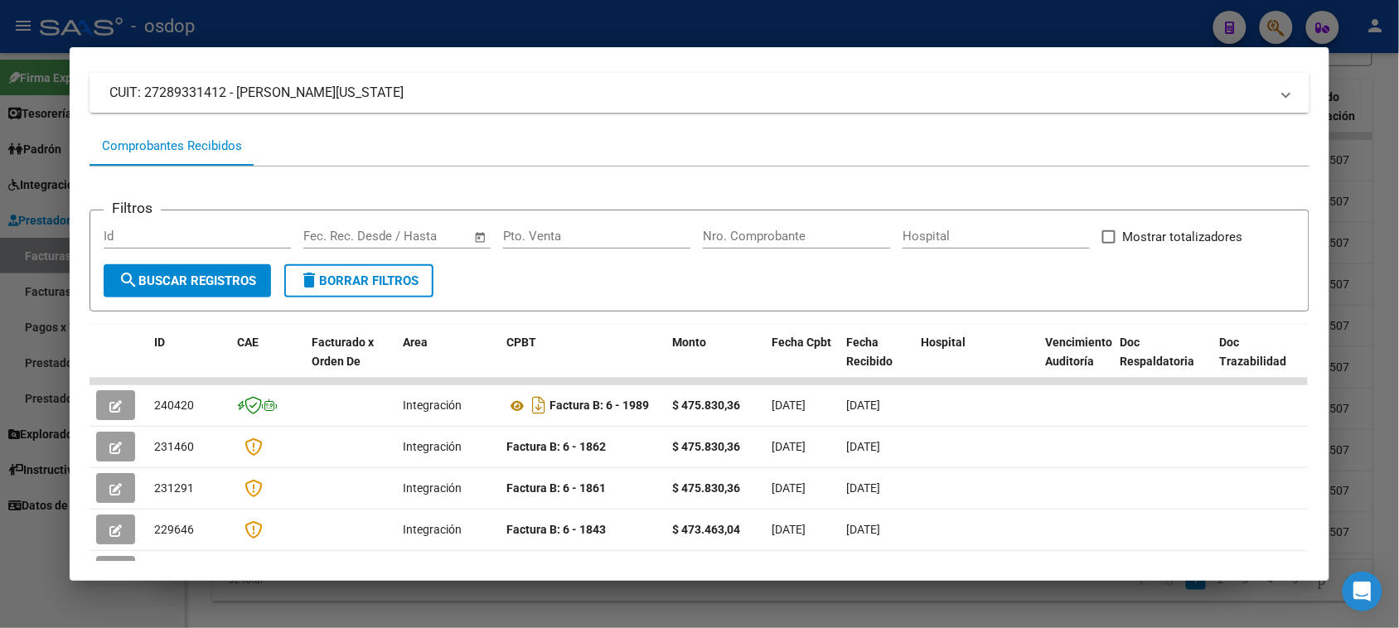
drag, startPoint x: 142, startPoint y: 91, endPoint x: 217, endPoint y: 90, distance: 75.4
click at [217, 90] on mat-panel-title "CUIT: 27289331412 - [PERSON_NAME][US_STATE]" at bounding box center [689, 93] width 1160 height 20
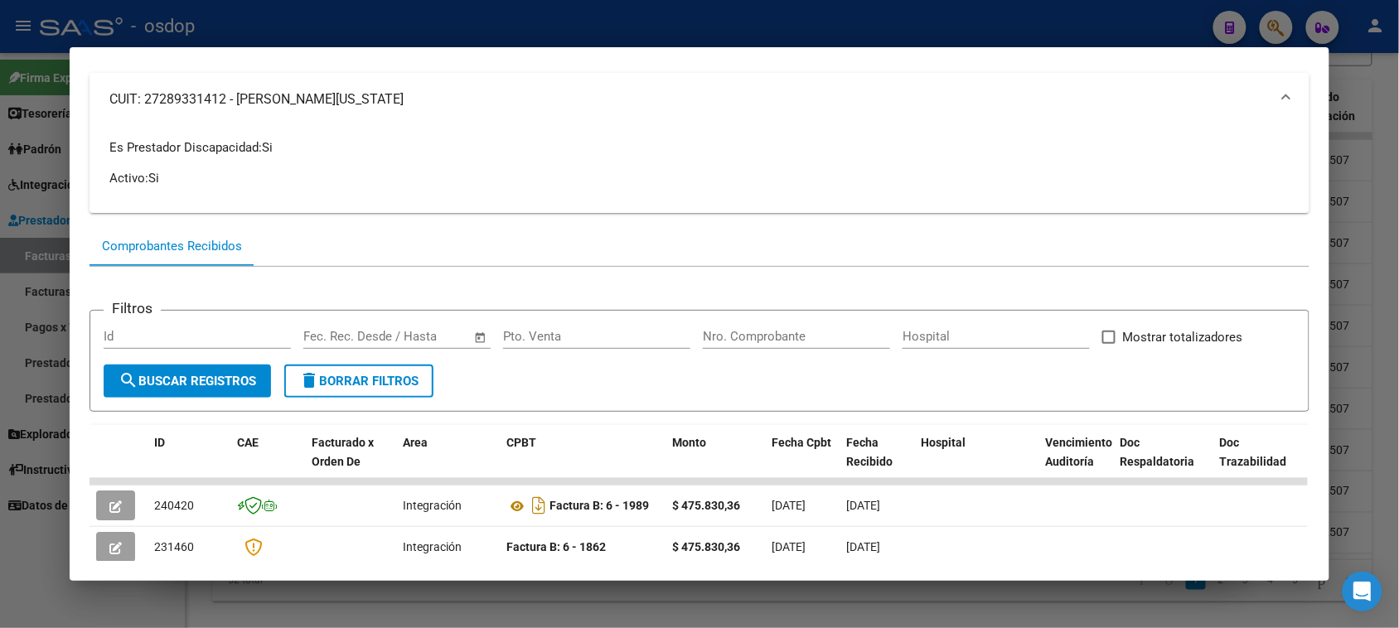
copy mat-panel-title "27289331412"
click at [729, 617] on div at bounding box center [699, 314] width 1399 height 628
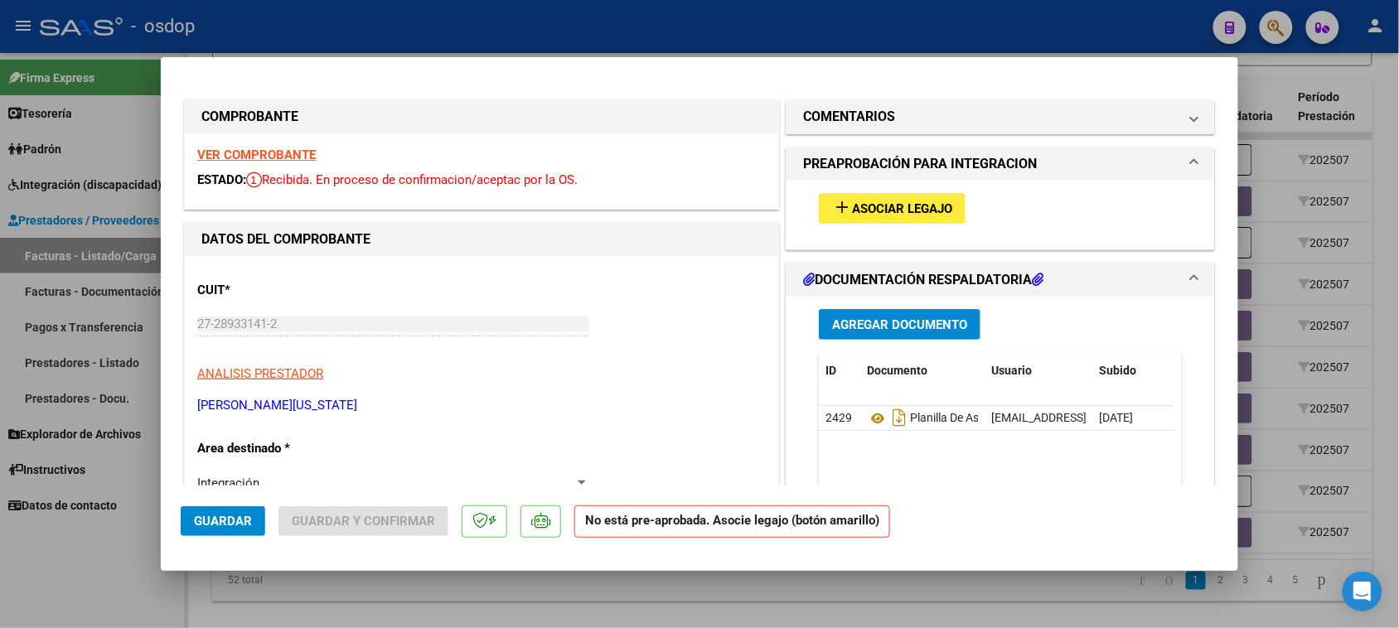
click at [681, 599] on div at bounding box center [699, 314] width 1399 height 628
type input "$ 0,00"
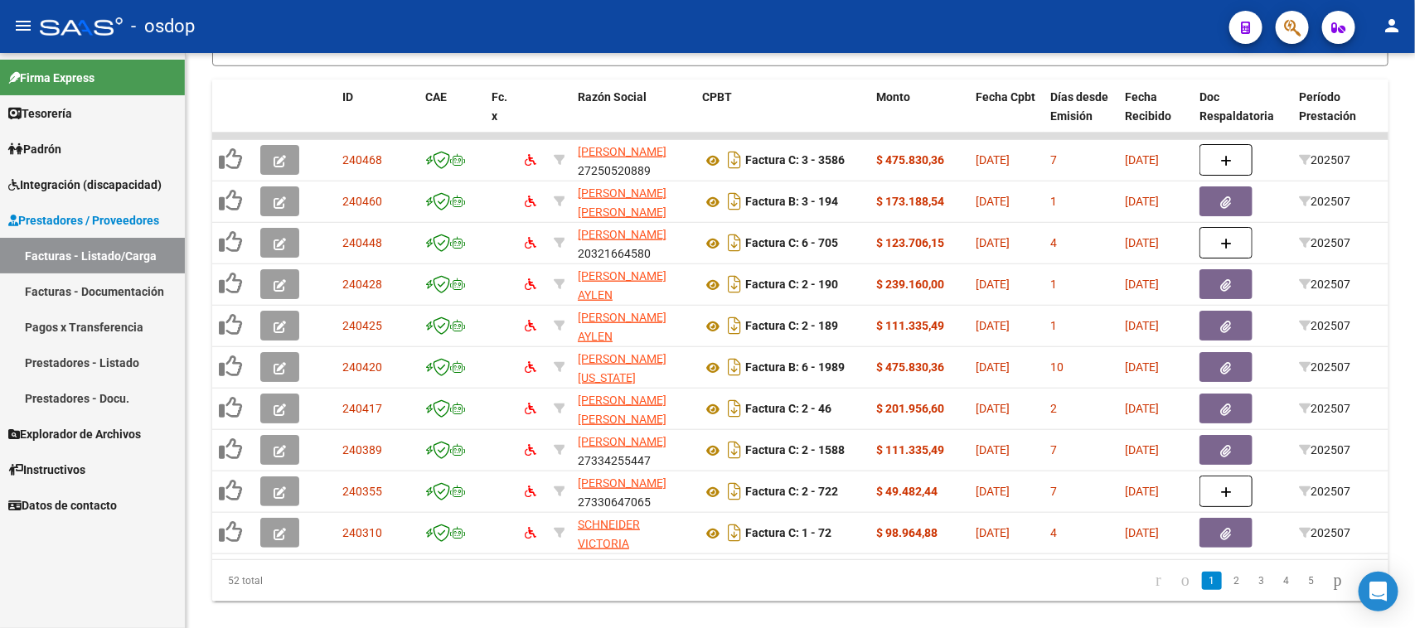
click at [119, 253] on link "Facturas - Listado/Carga" at bounding box center [92, 256] width 185 height 36
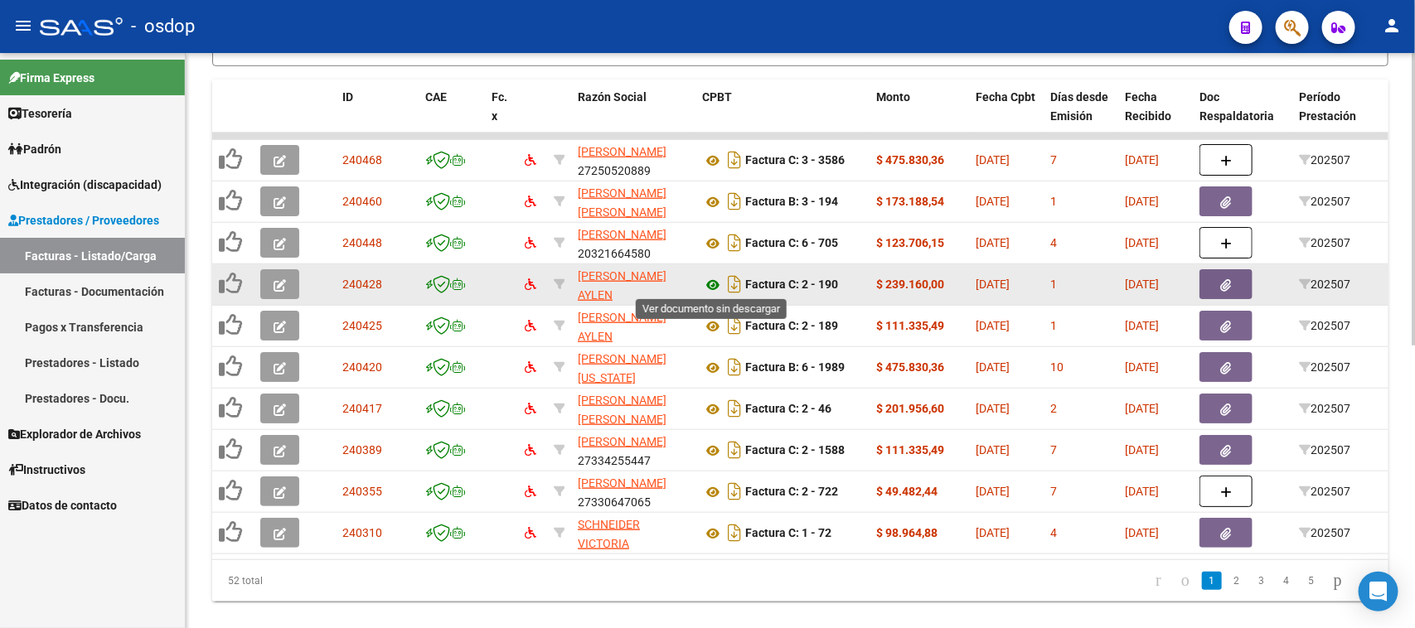
click at [711, 283] on icon at bounding box center [713, 285] width 22 height 20
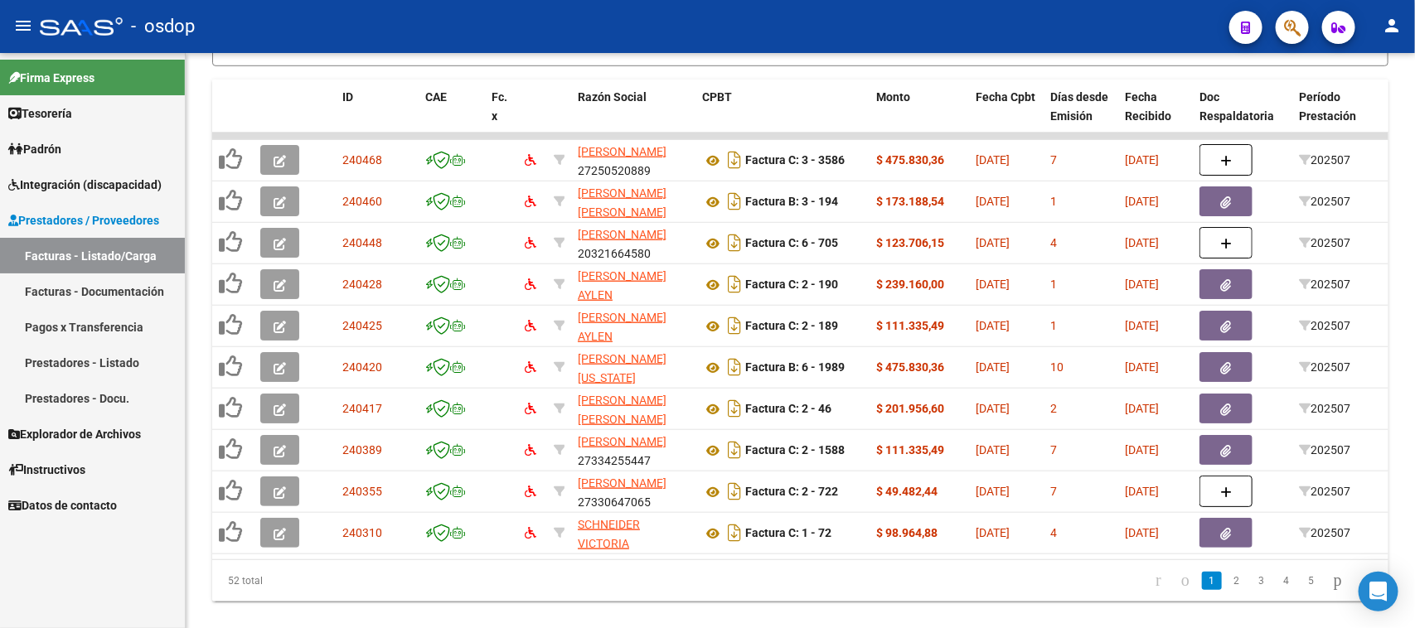
click at [90, 181] on span "Integración (discapacidad)" at bounding box center [84, 185] width 153 height 18
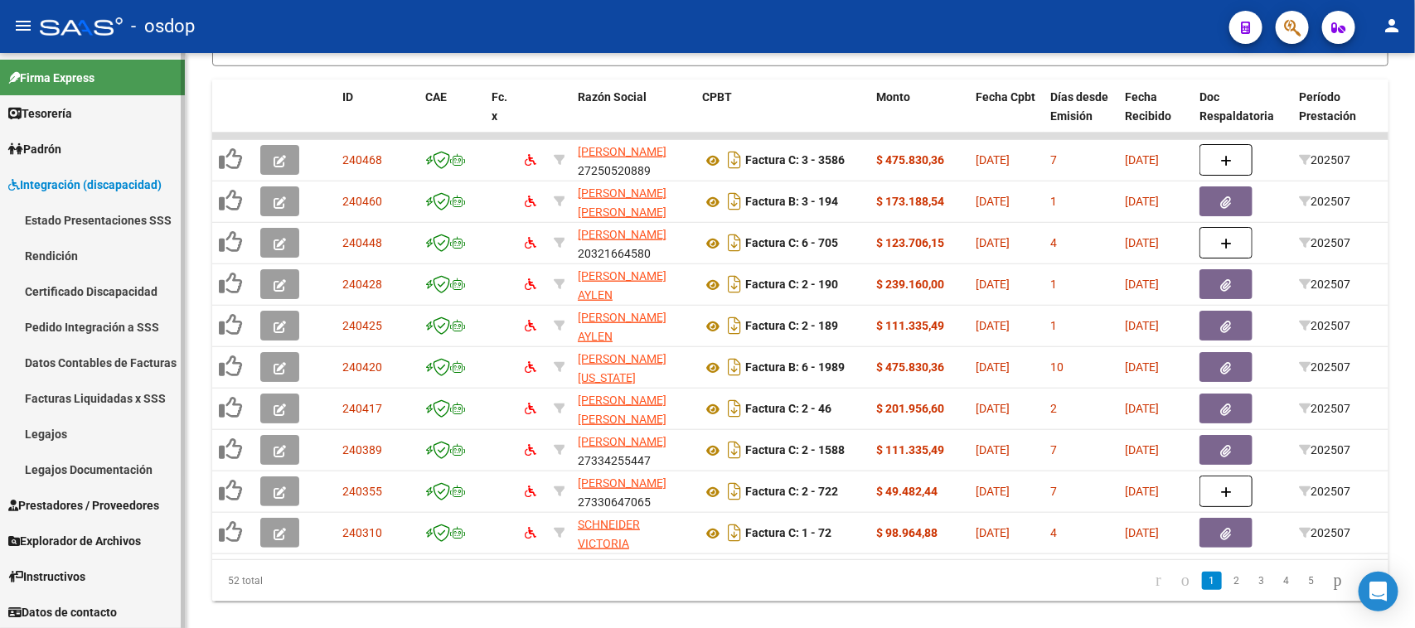
click at [90, 433] on link "Legajos" at bounding box center [92, 434] width 185 height 36
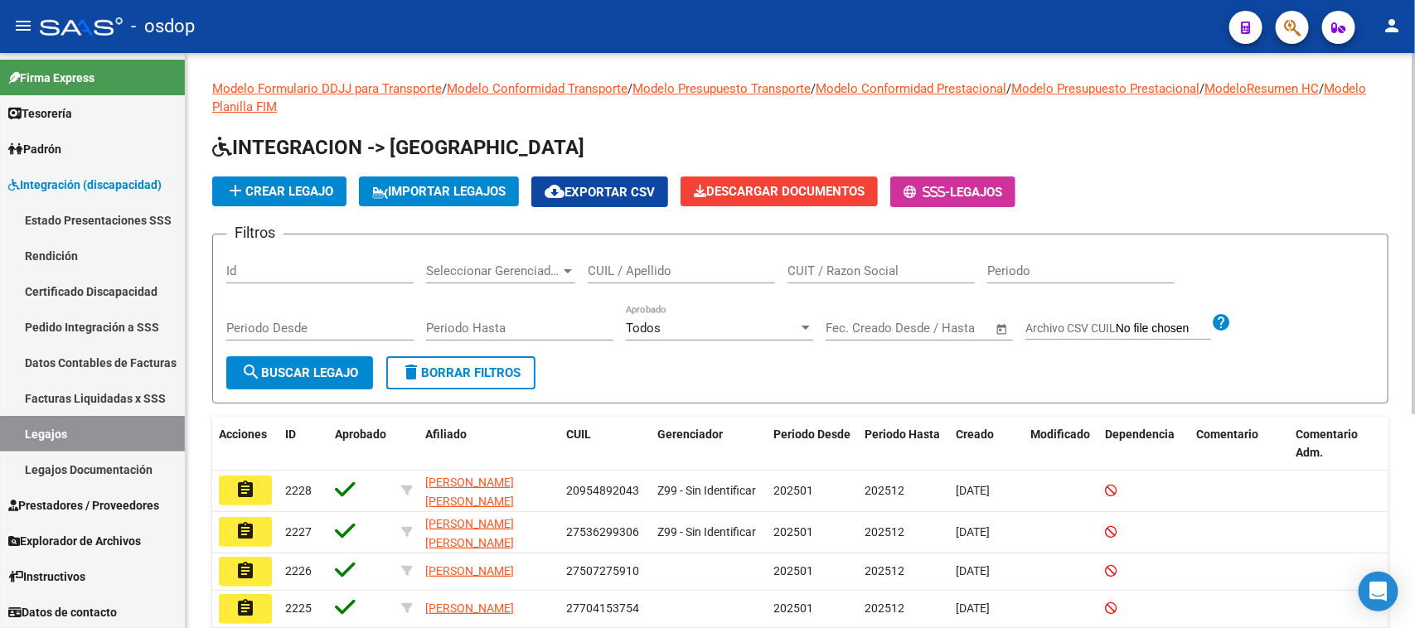
click at [613, 267] on input "CUIL / Apellido" at bounding box center [681, 271] width 187 height 15
paste input "20565278402"
type input "20565278402"
click at [319, 367] on span "search Buscar Legajo" at bounding box center [299, 373] width 117 height 15
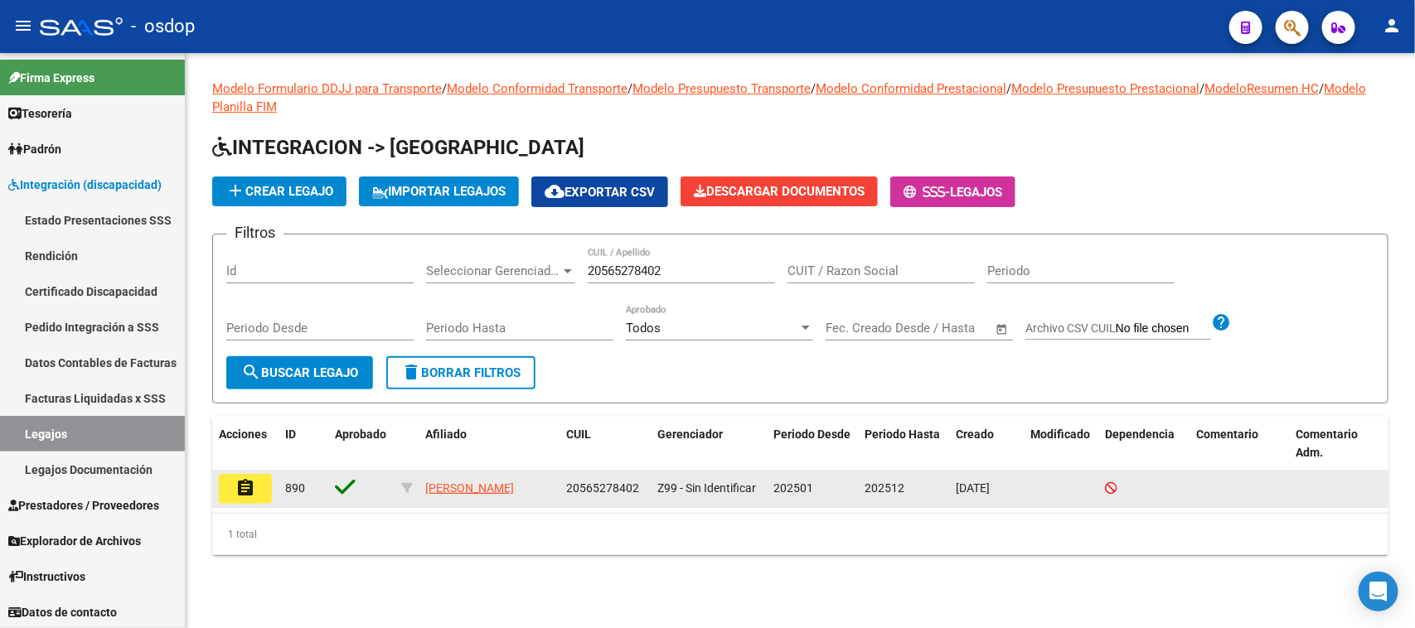
click at [245, 478] on mat-icon "assignment" at bounding box center [245, 488] width 20 height 20
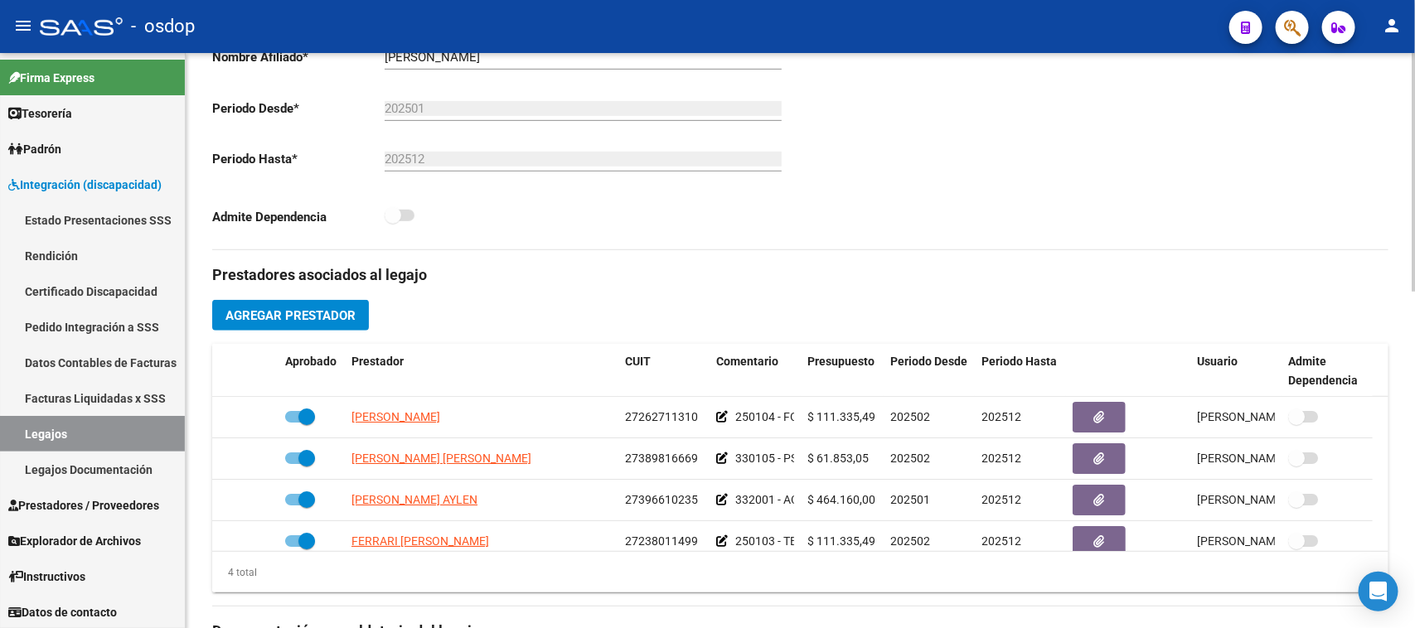
scroll to position [414, 0]
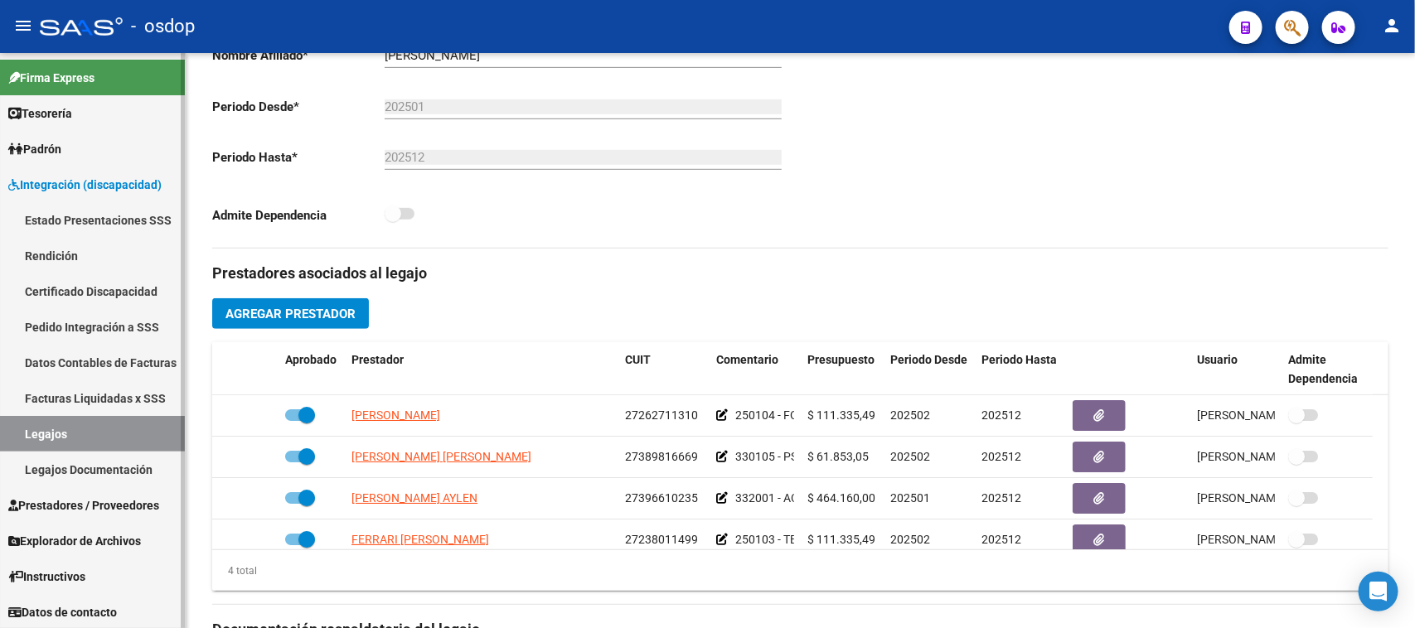
click at [80, 510] on span "Prestadores / Proveedores" at bounding box center [83, 505] width 151 height 18
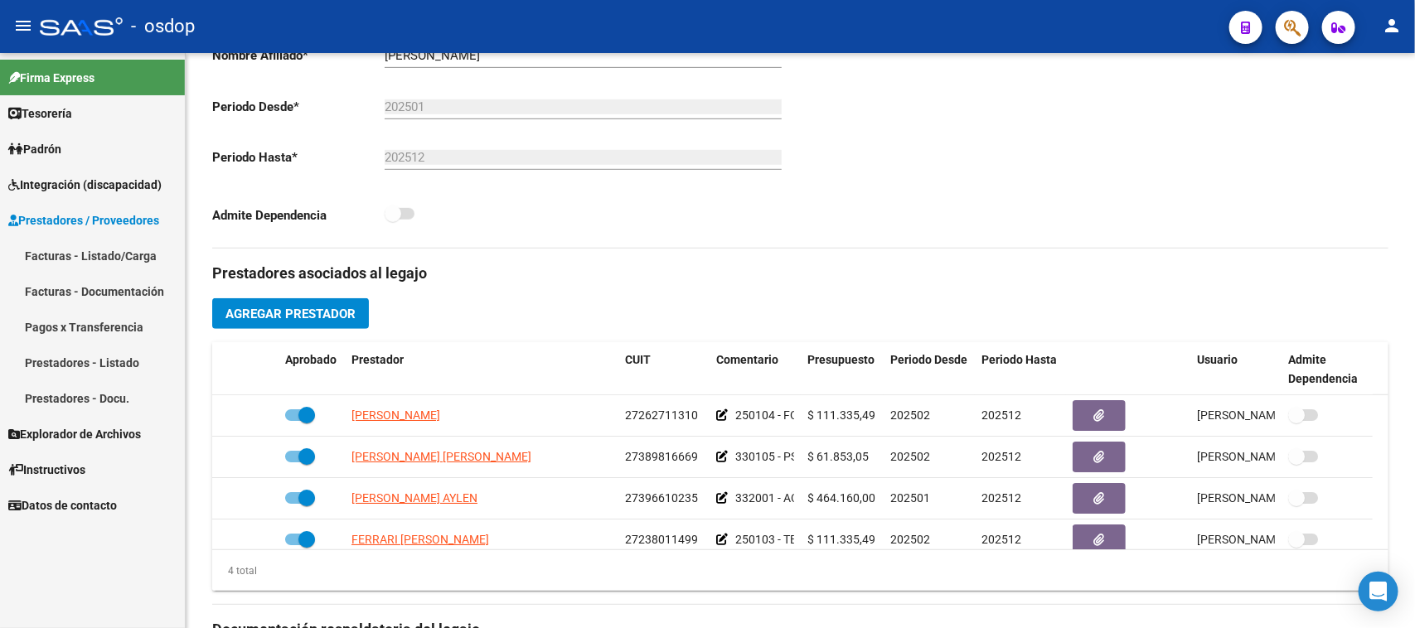
click at [98, 257] on link "Facturas - Listado/Carga" at bounding box center [92, 256] width 185 height 36
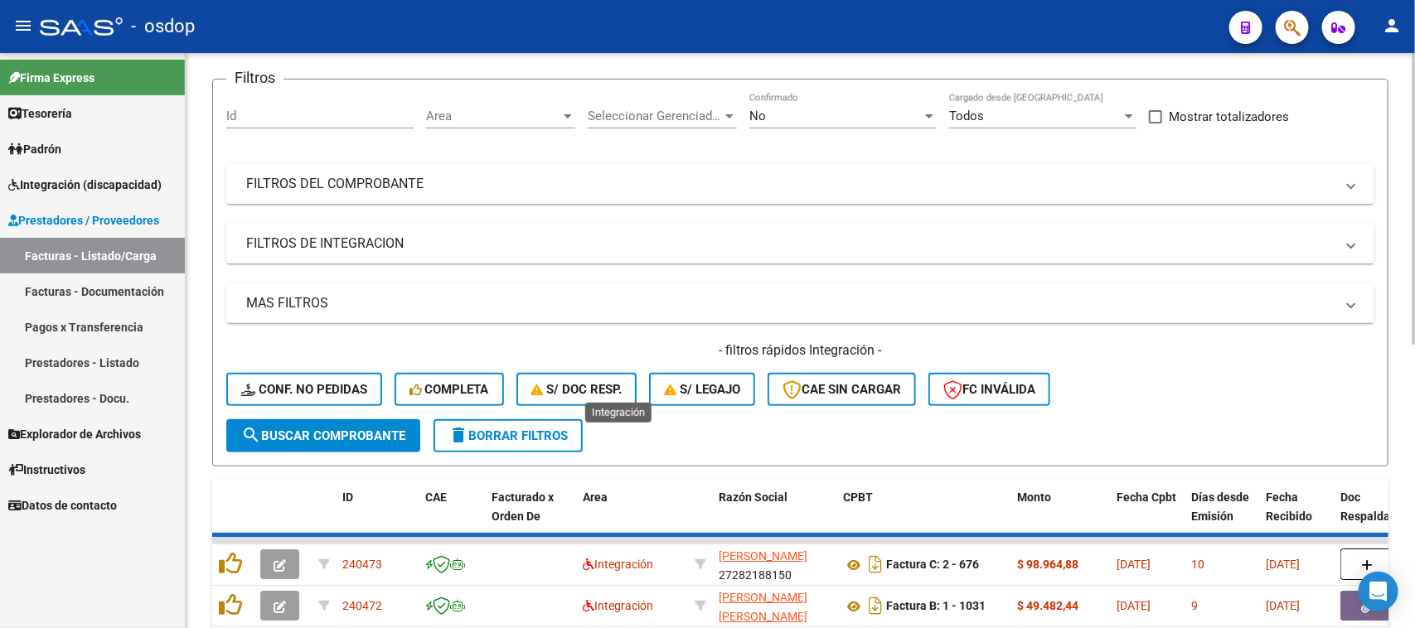
scroll to position [414, 0]
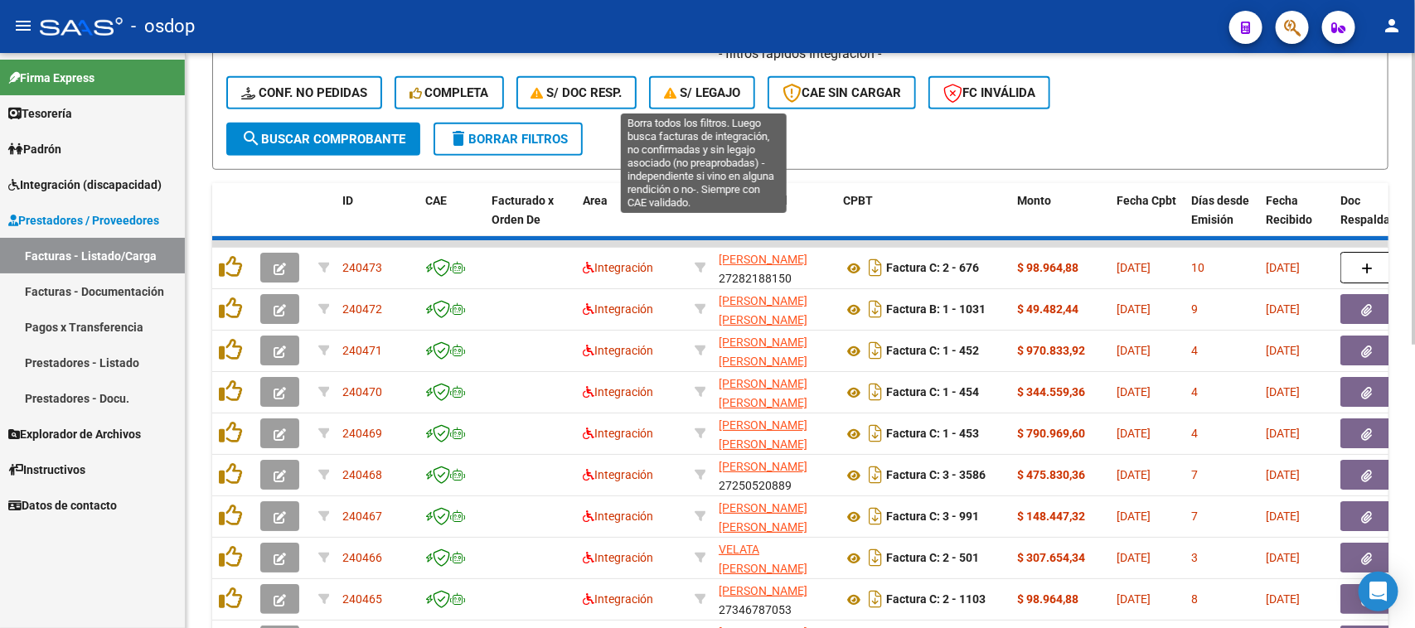
click at [698, 98] on button "S/ legajo" at bounding box center [702, 92] width 106 height 33
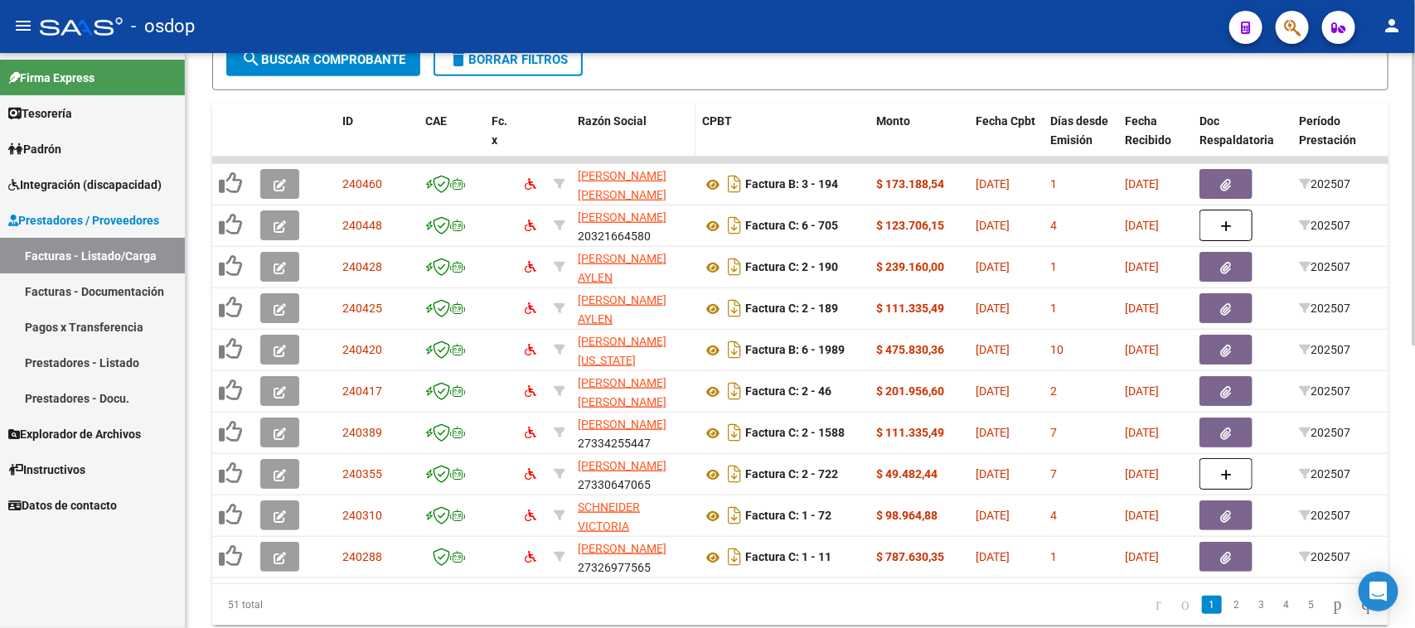
scroll to position [518, 0]
